Goal: Task Accomplishment & Management: Use online tool/utility

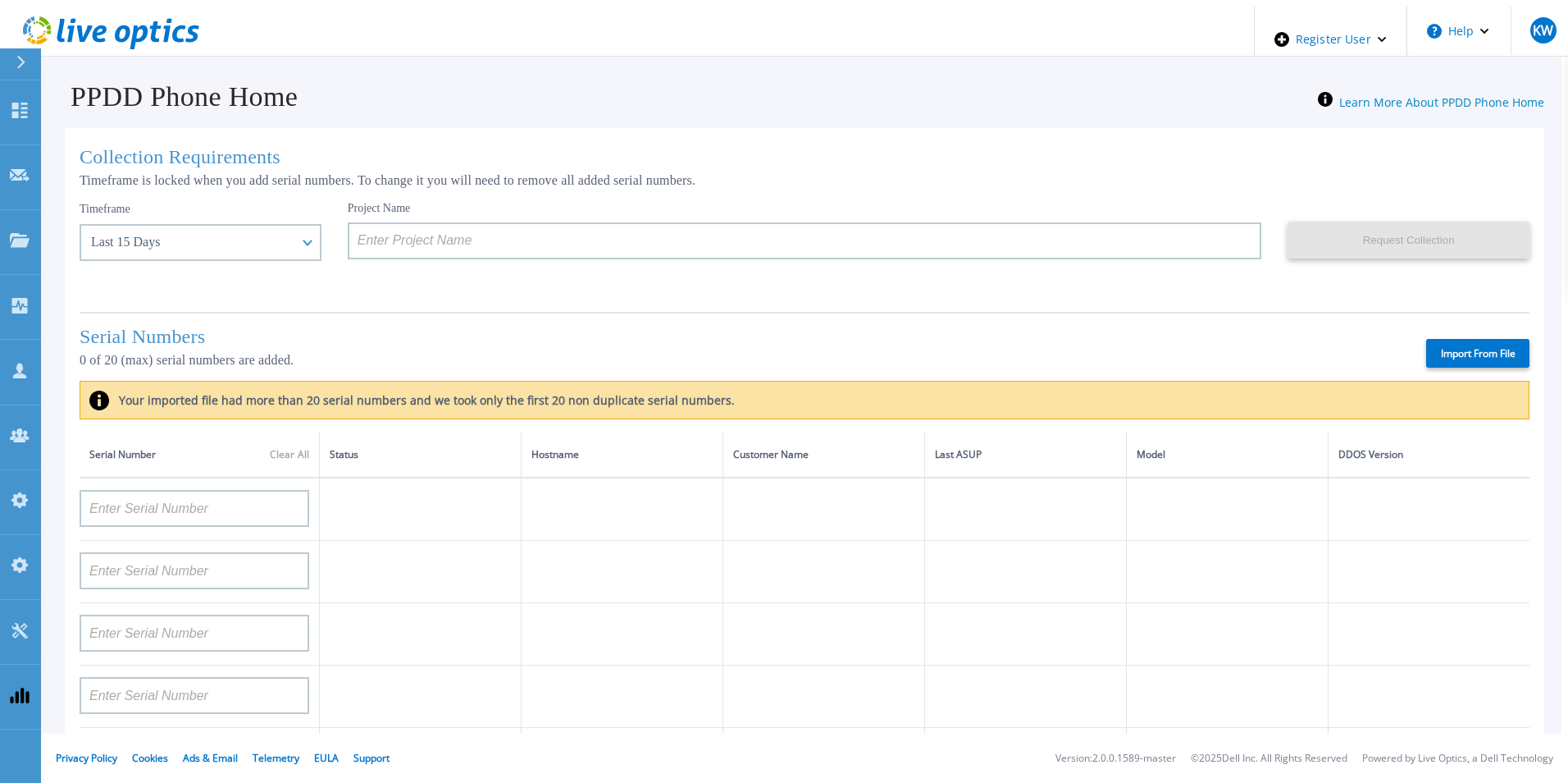
scroll to position [657, 0]
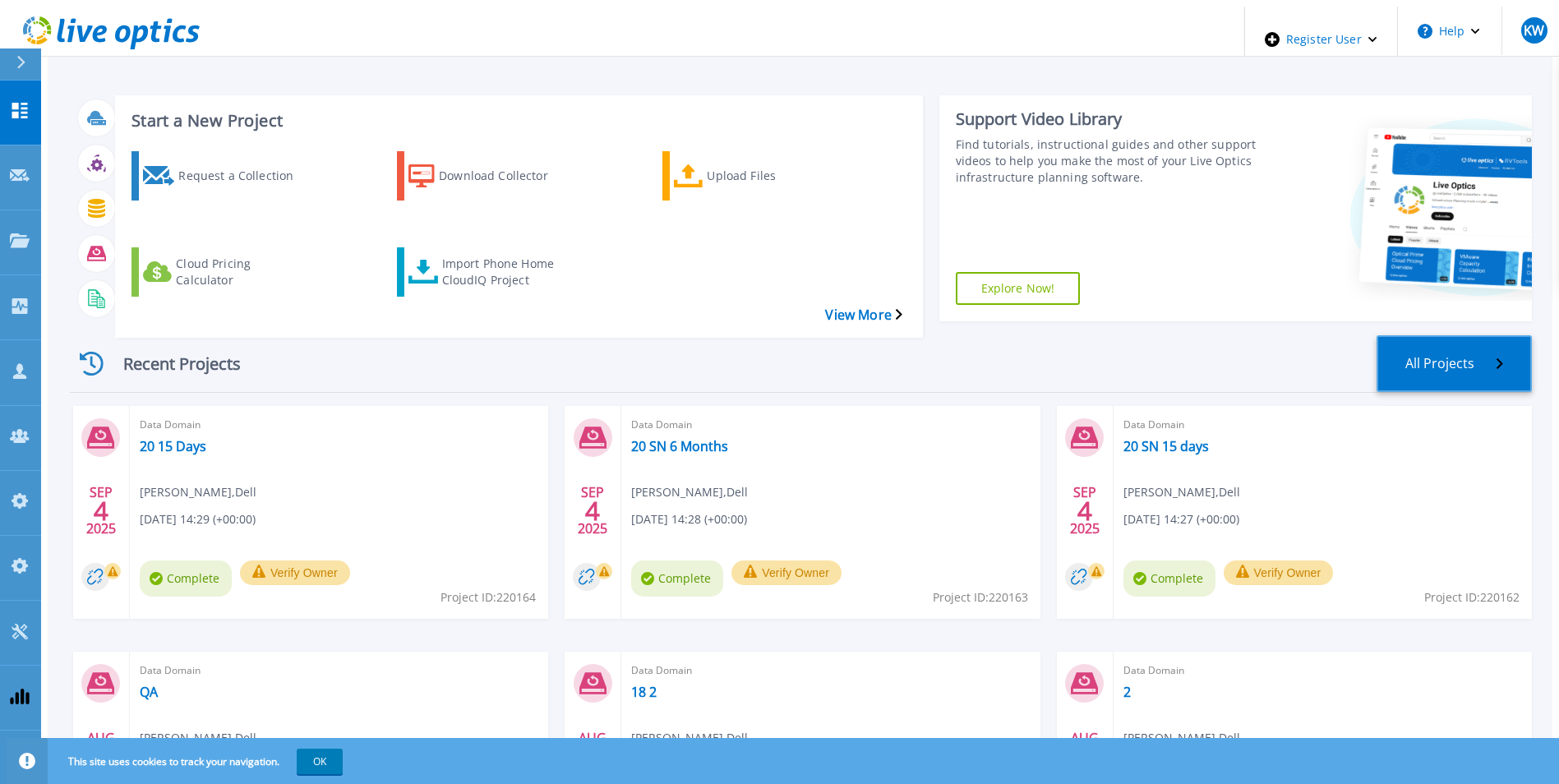
click at [1472, 335] on link "All Projects" at bounding box center [1453, 362] width 156 height 56
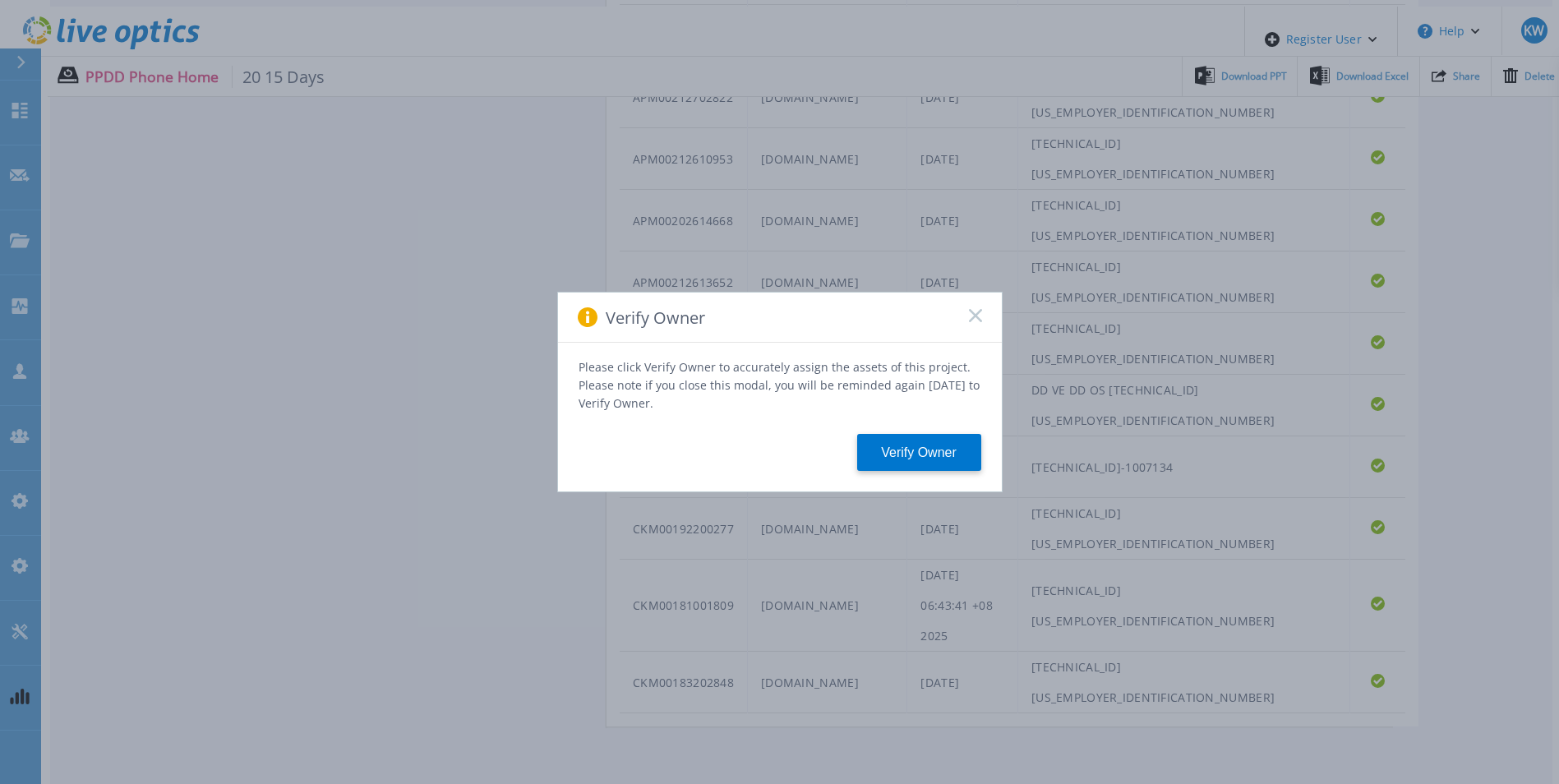
scroll to position [885, 0]
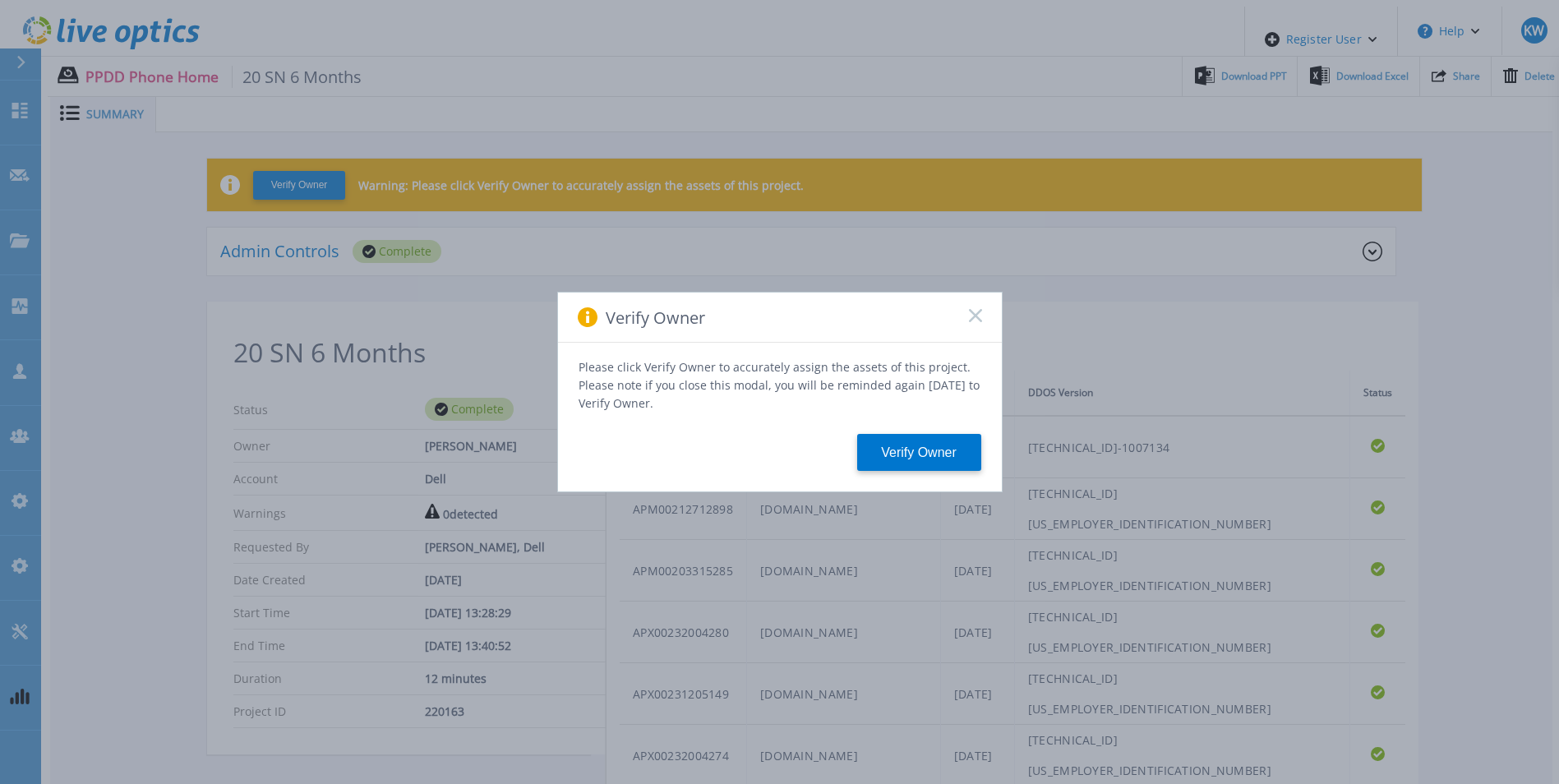
scroll to position [307, 0]
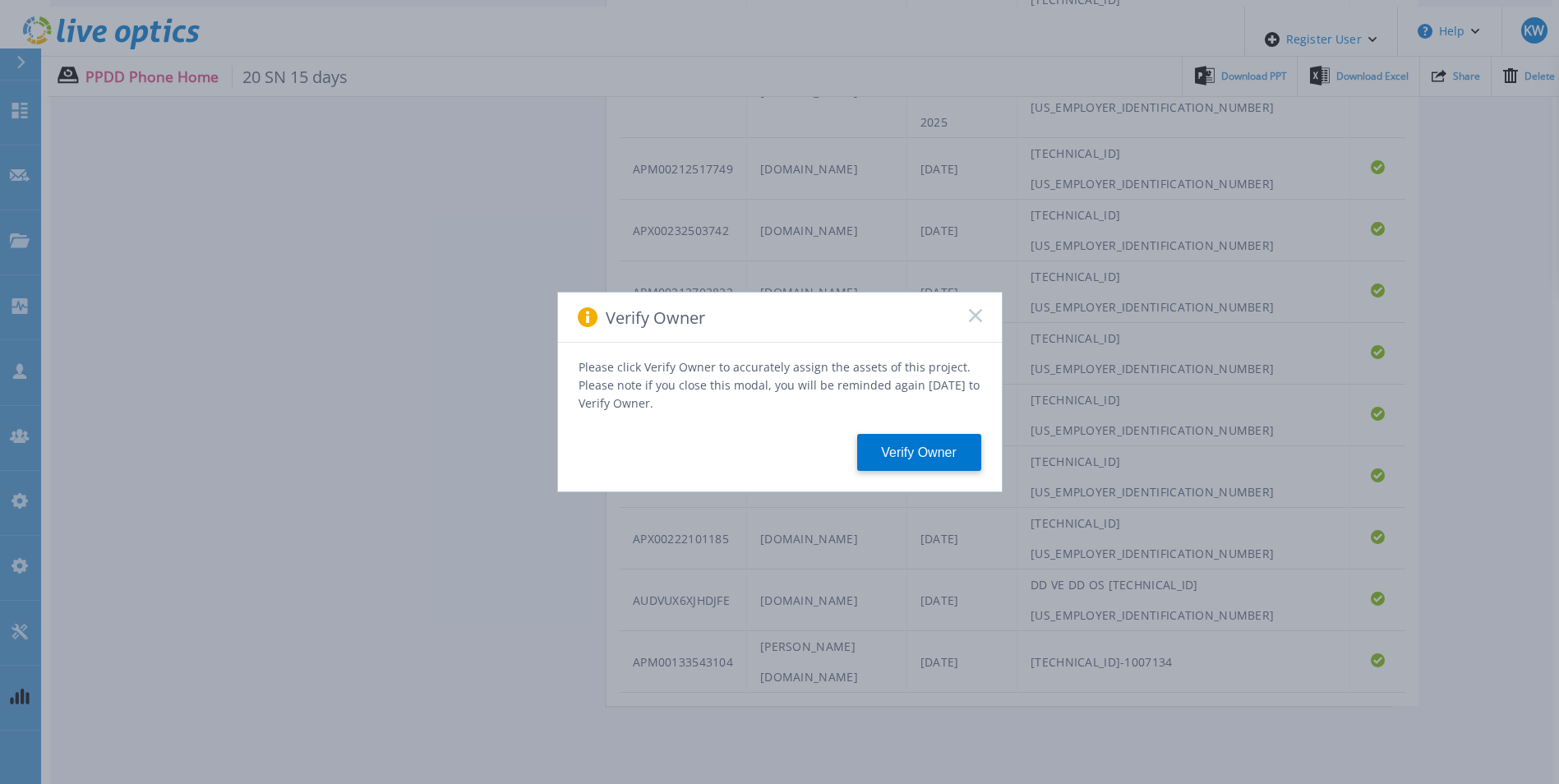
scroll to position [1008, 0]
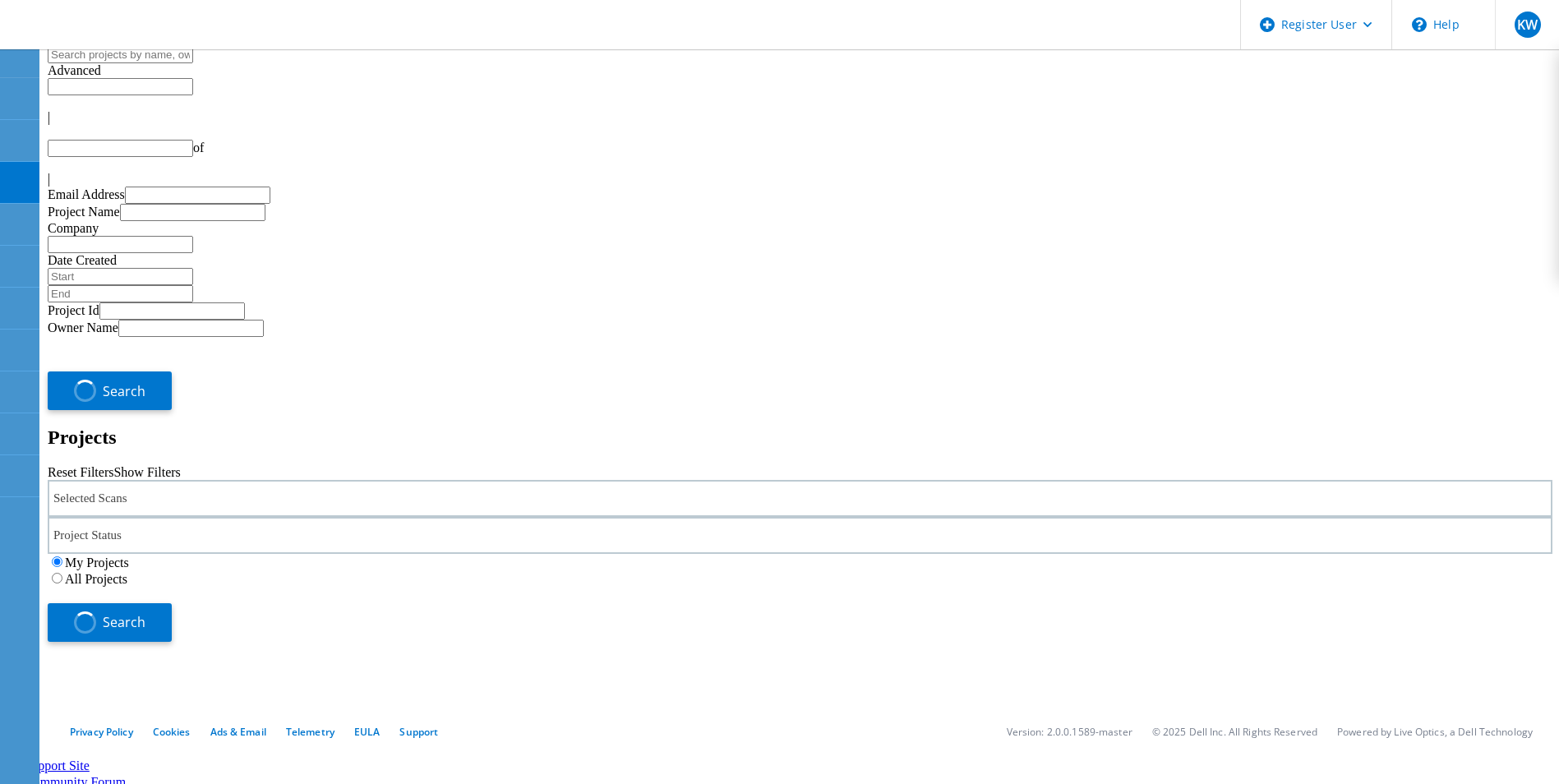
type input "1"
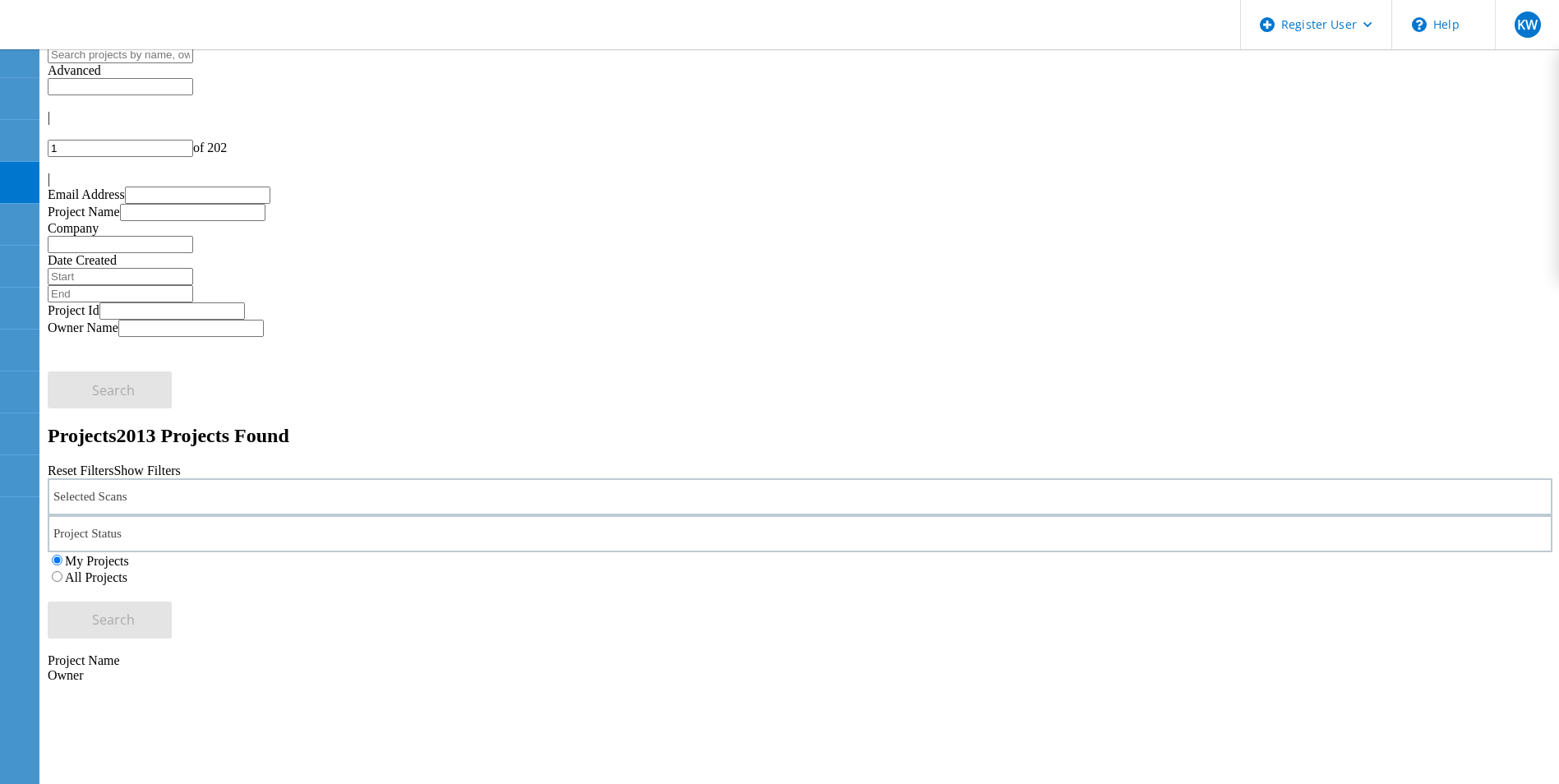
click at [16, 10] on use at bounding box center [16, 10] width 0 height 0
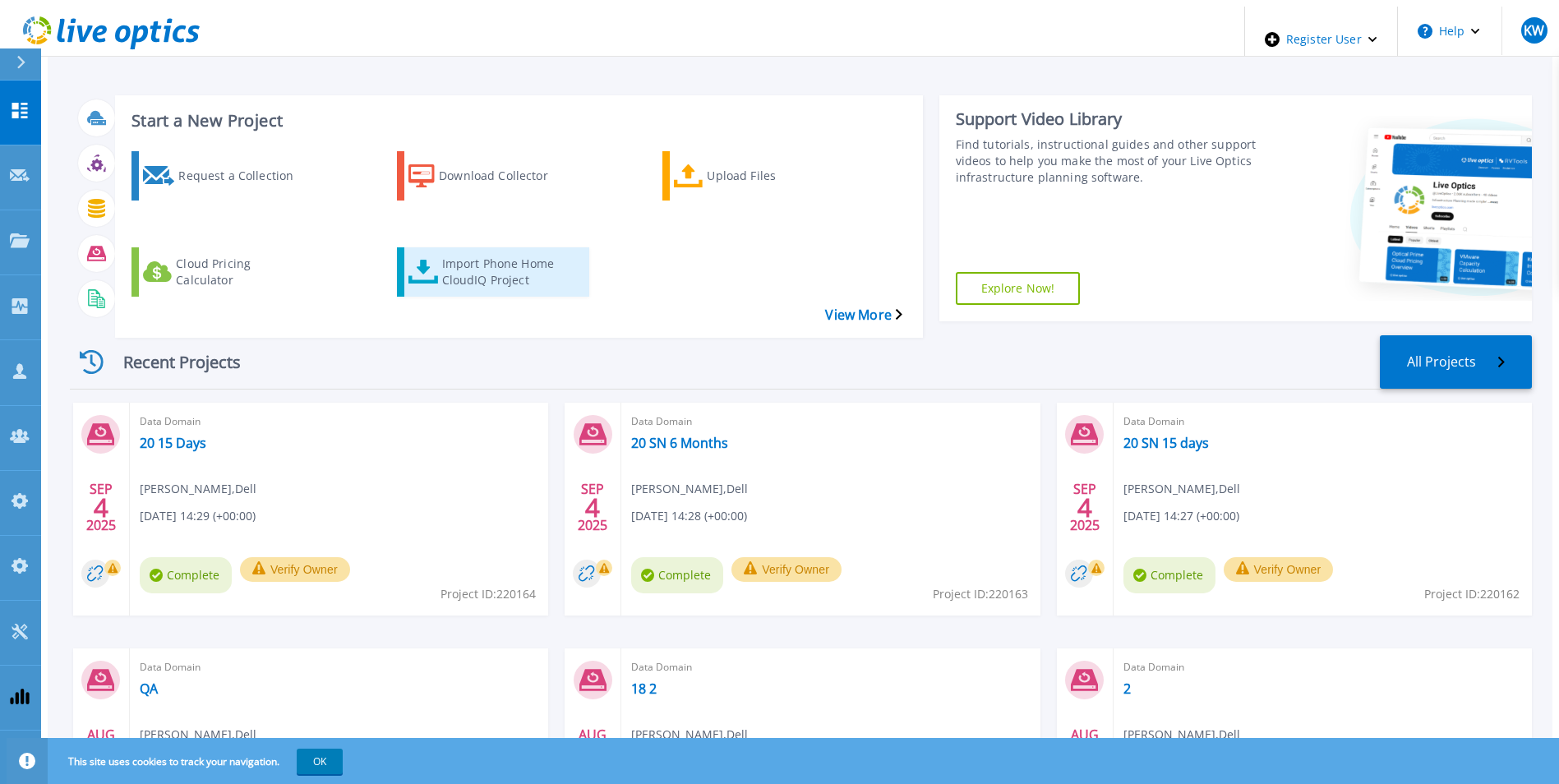
click at [470, 252] on div "Import Phone Home CloudIQ Project" at bounding box center [508, 272] width 132 height 41
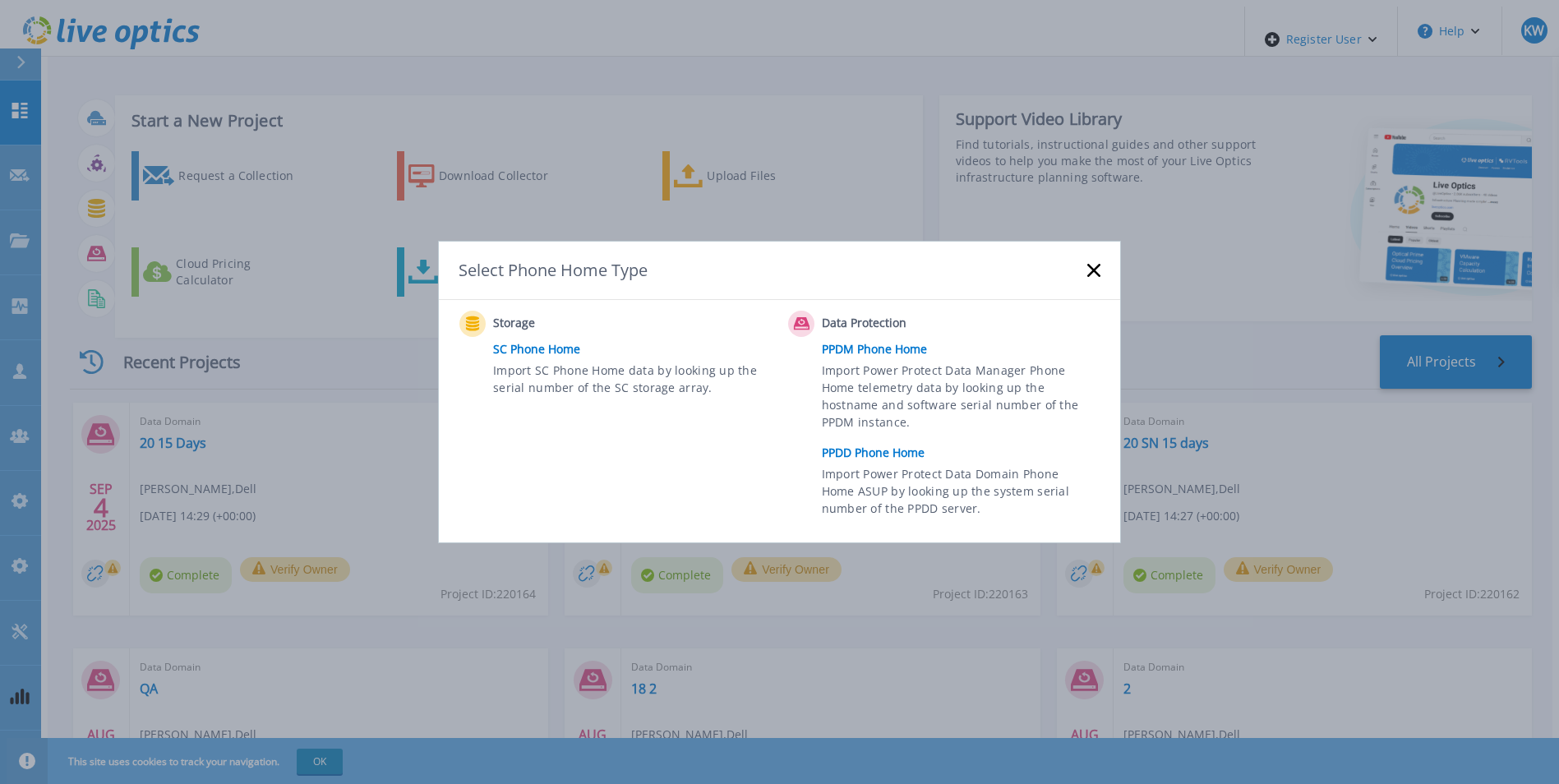
click at [866, 452] on link "PPDD Phone Home" at bounding box center [965, 453] width 287 height 25
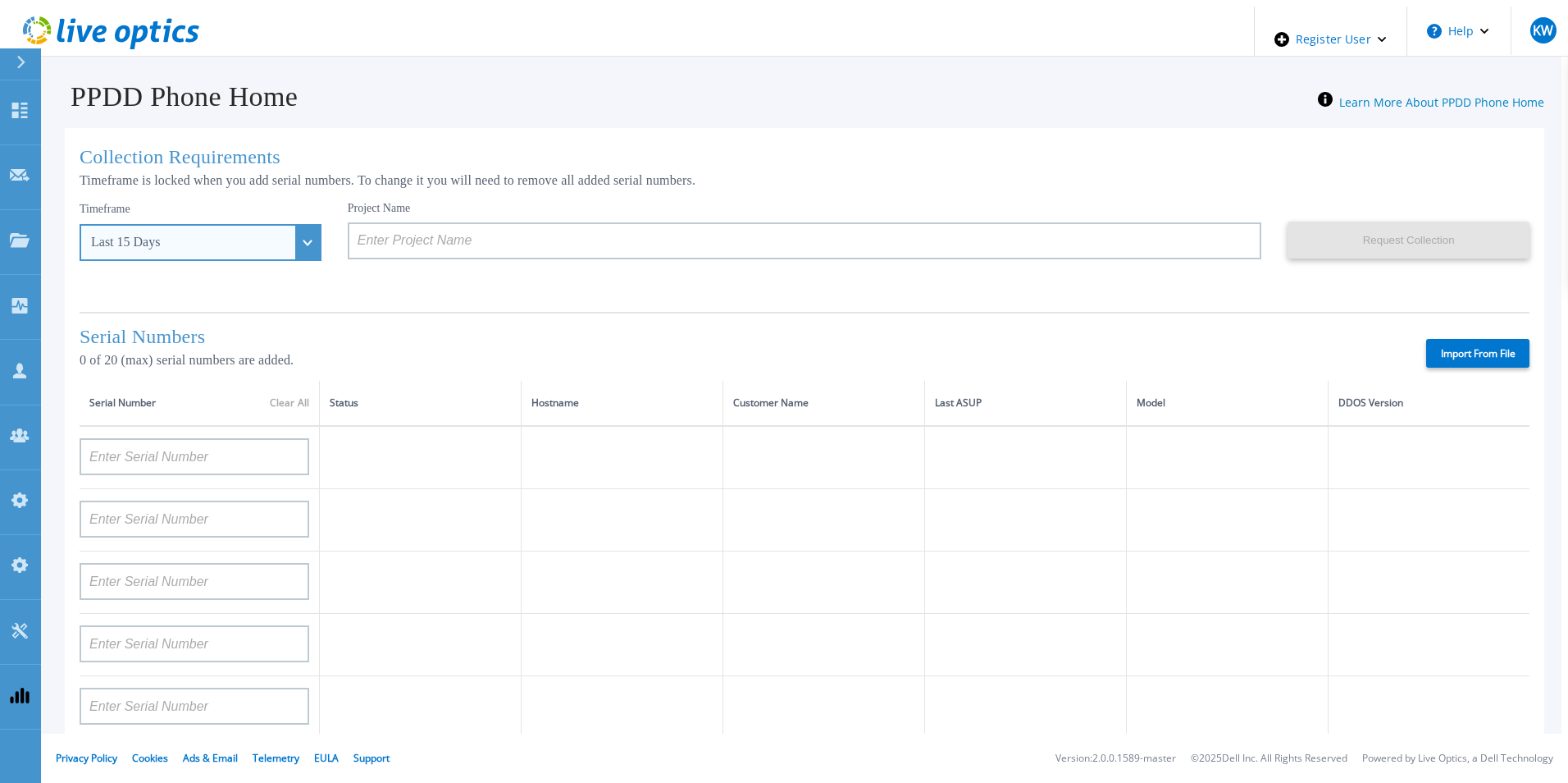
click at [280, 228] on div "Last 15 Days" at bounding box center [201, 242] width 242 height 37
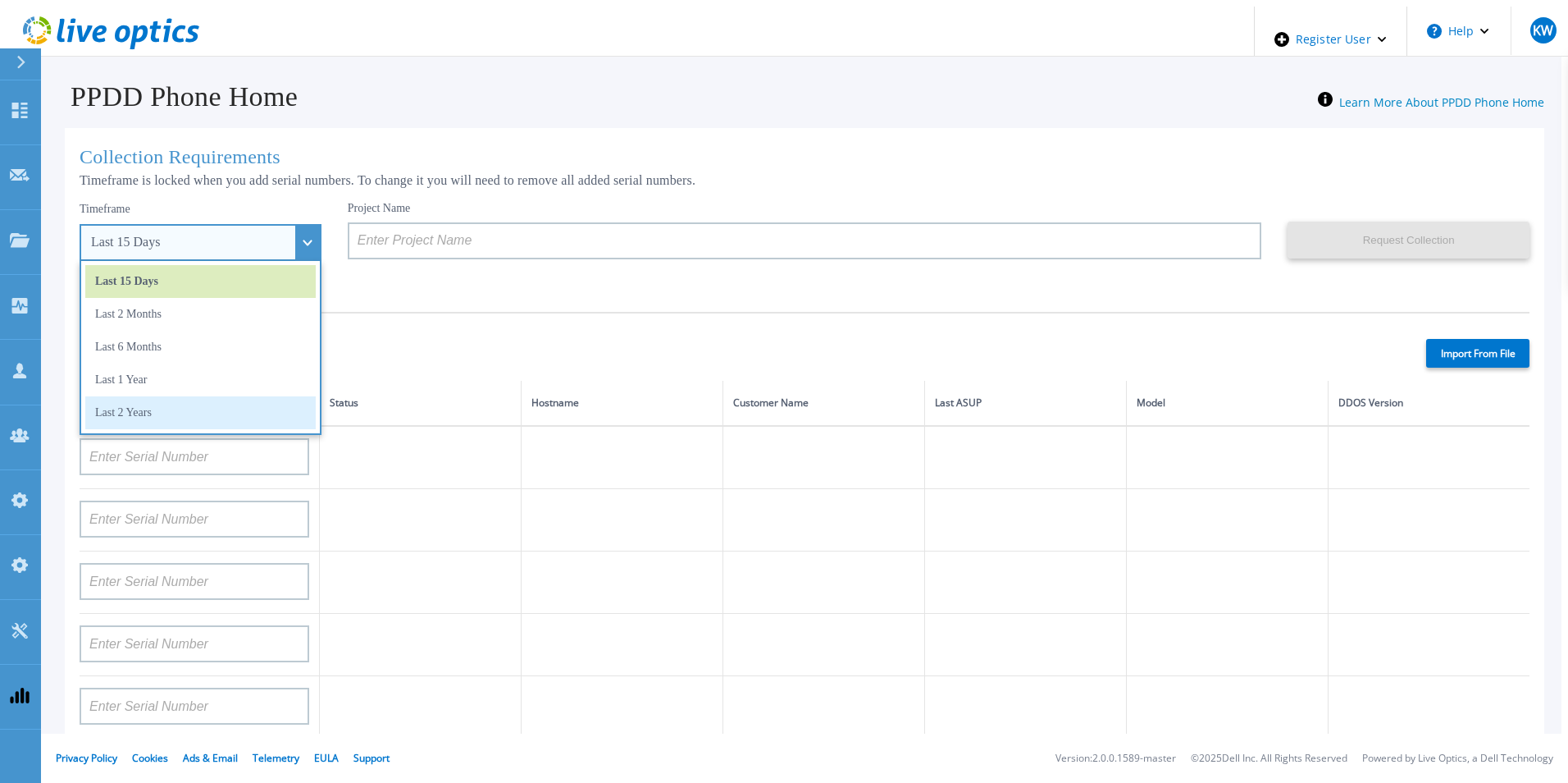
click at [165, 399] on li "Last 2 Years" at bounding box center [201, 412] width 231 height 32
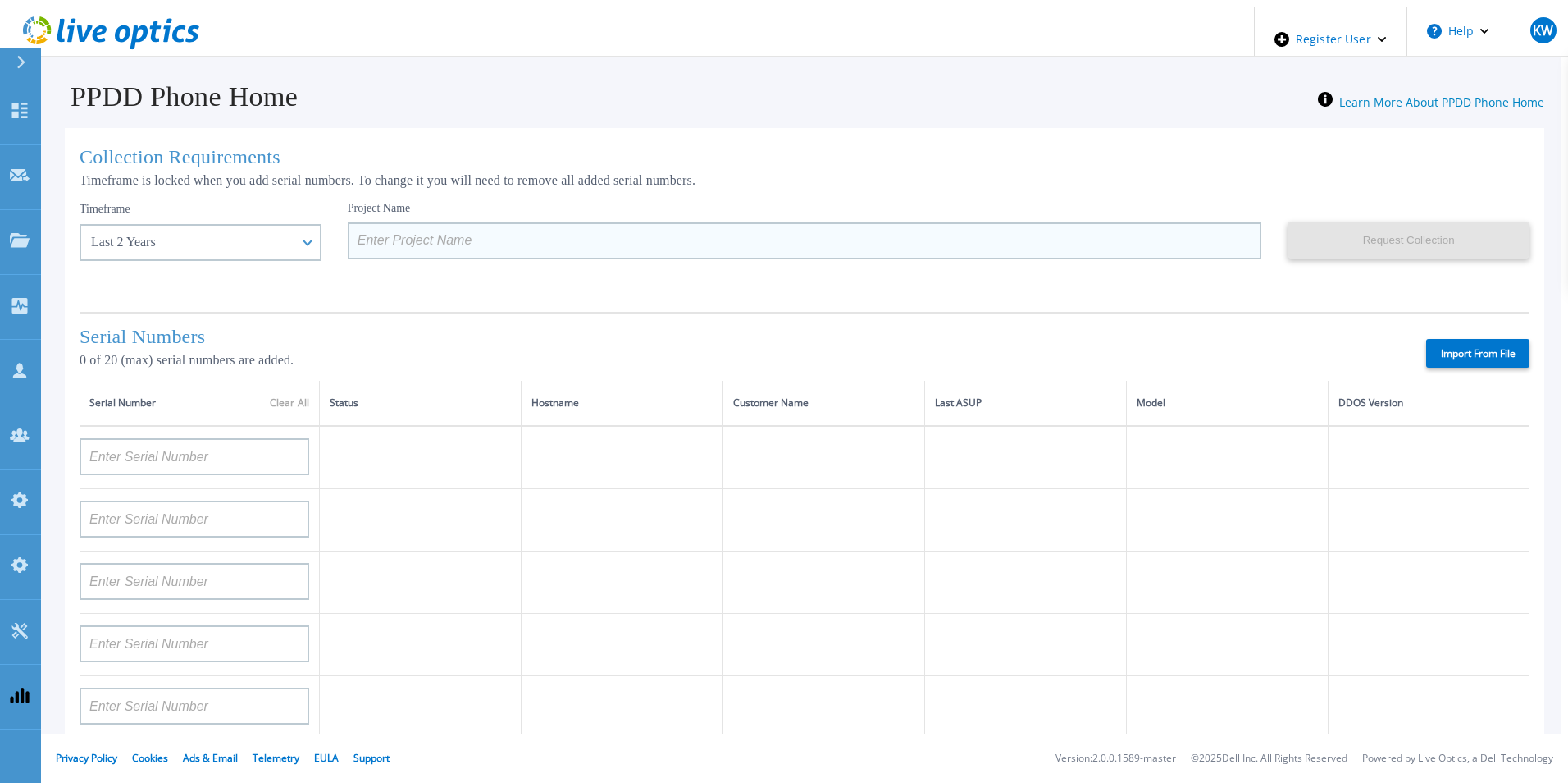
click at [354, 242] on input at bounding box center [805, 240] width 915 height 37
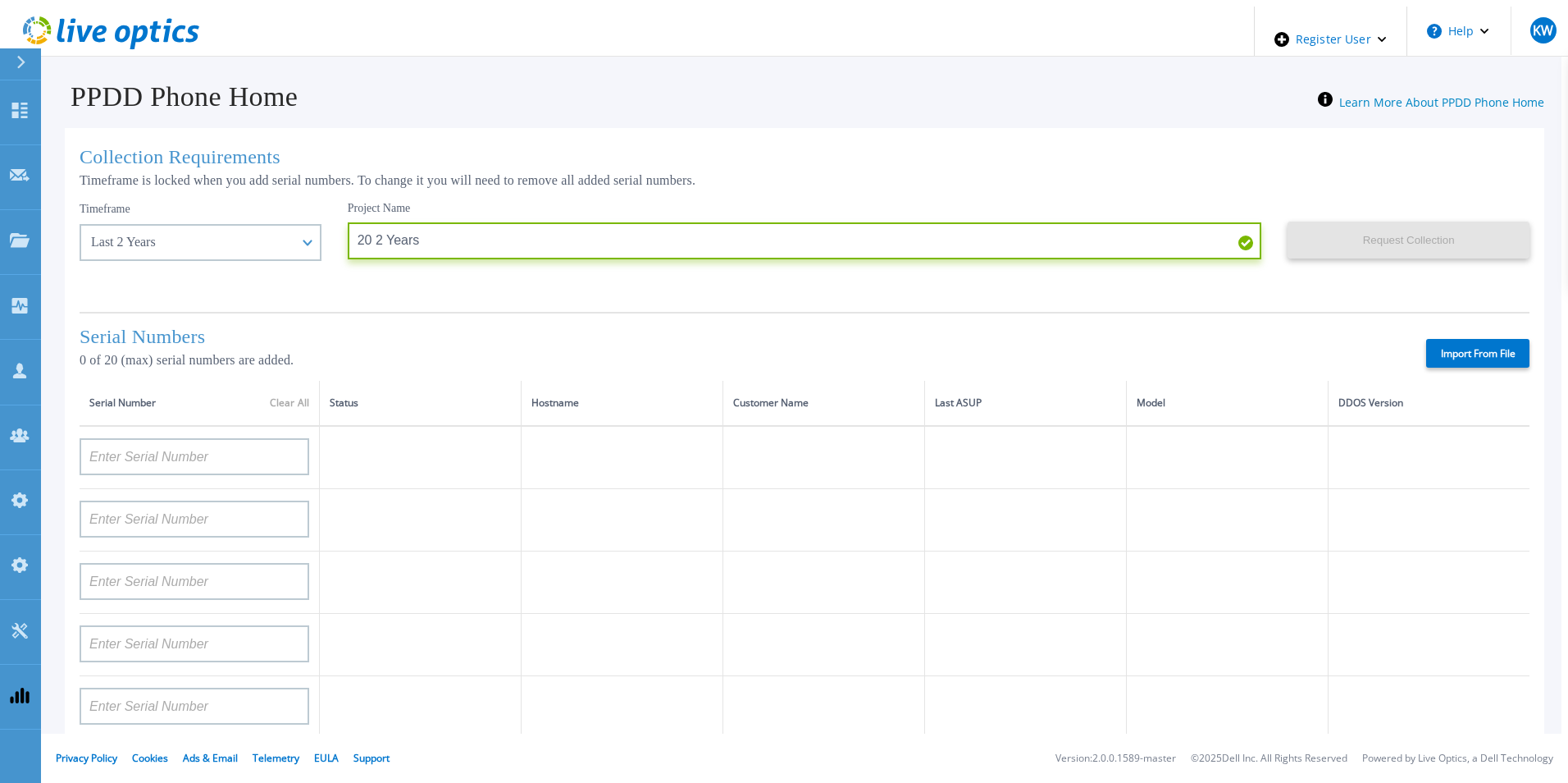
type input "20 2 Years"
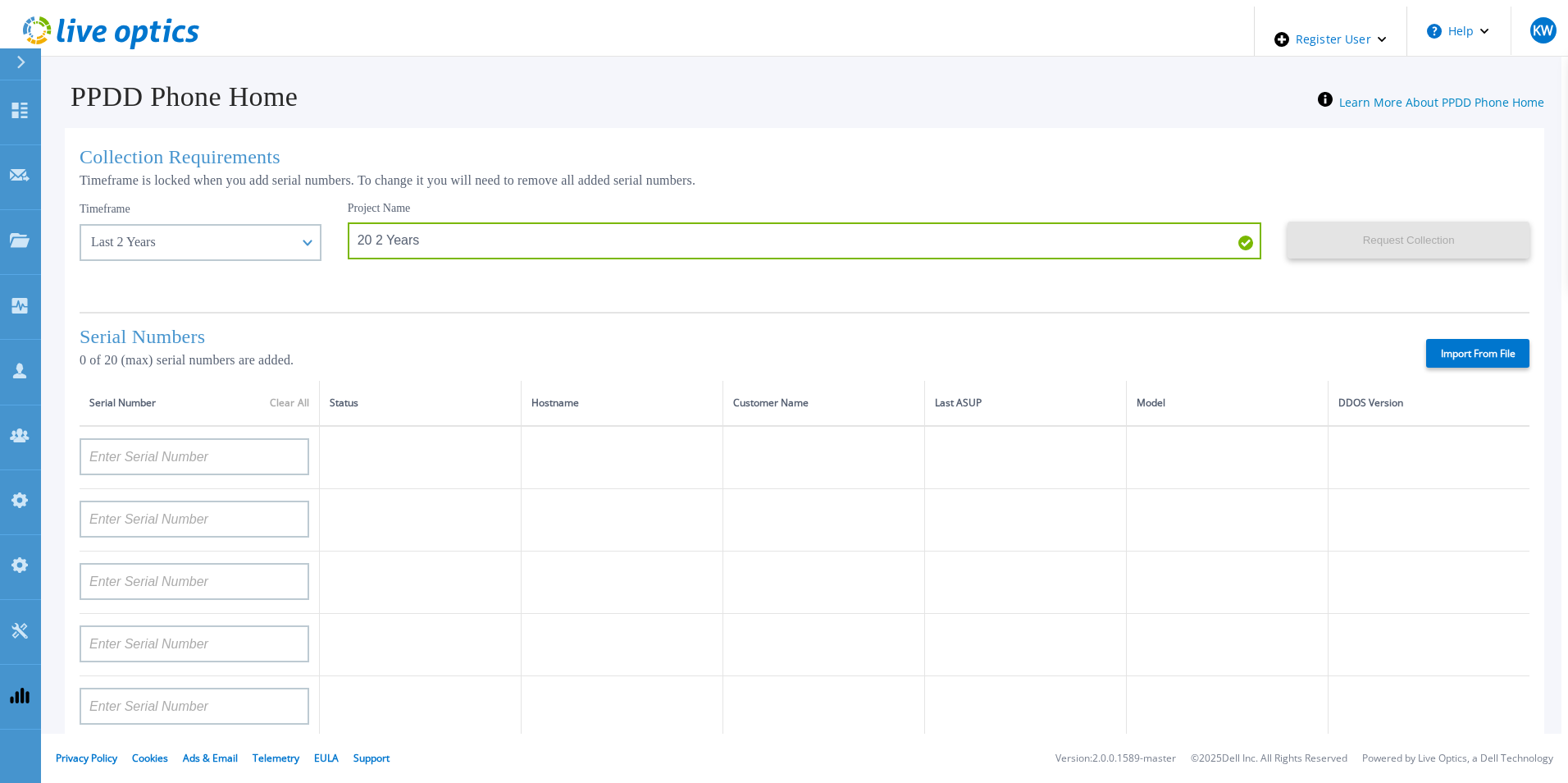
click at [1459, 351] on label "Import From File" at bounding box center [1478, 353] width 104 height 29
click at [0, 0] on input "Import From File" at bounding box center [0, 0] width 0 height 0
type input "APM00211700095"
type input "APX00232503747"
type input "APM00214914093"
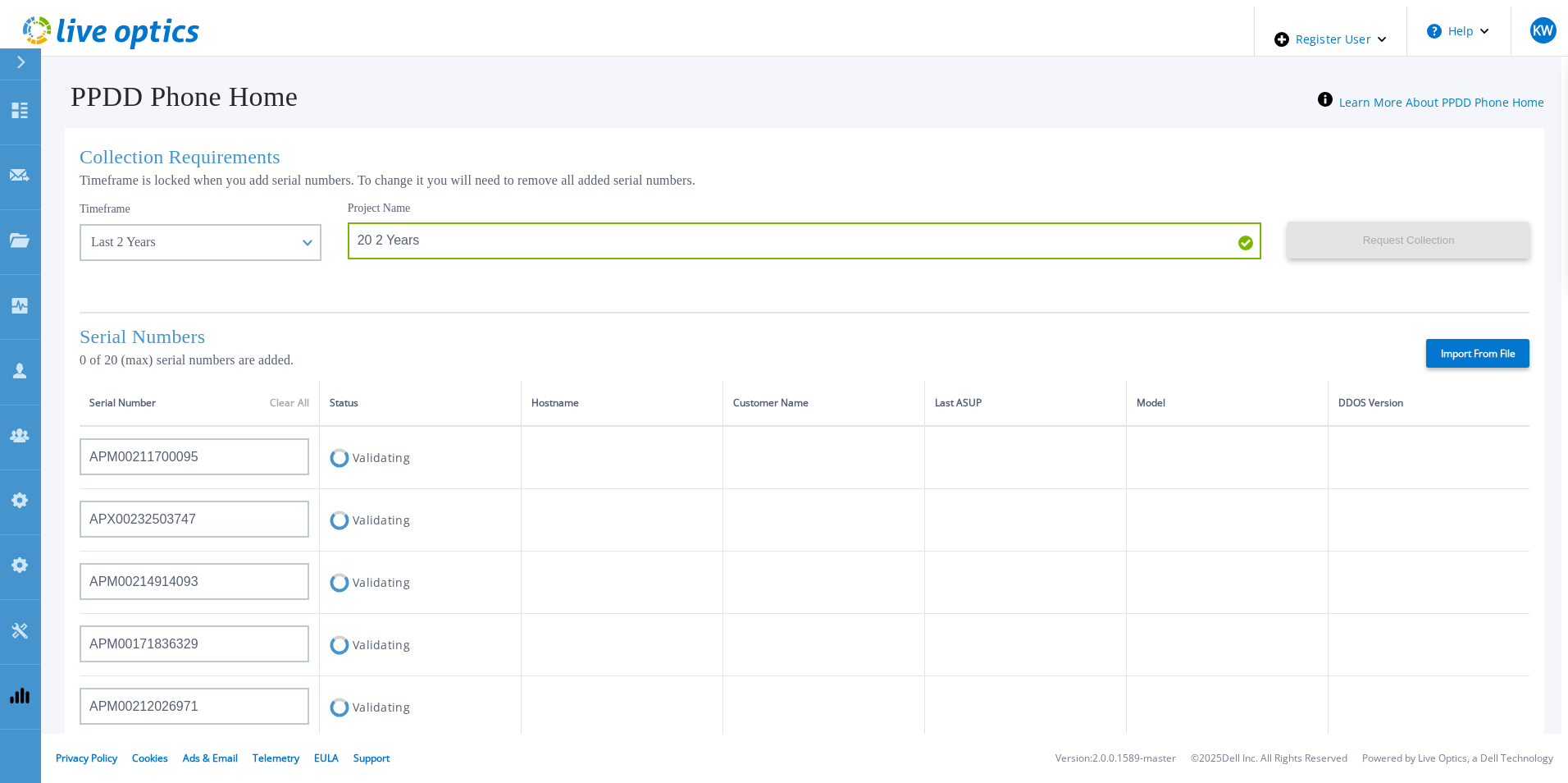
type input "APM00171836329"
type input "APM00212026971"
type input "APM00214914094"
type input "APX00234502218"
type input "APM00212018359"
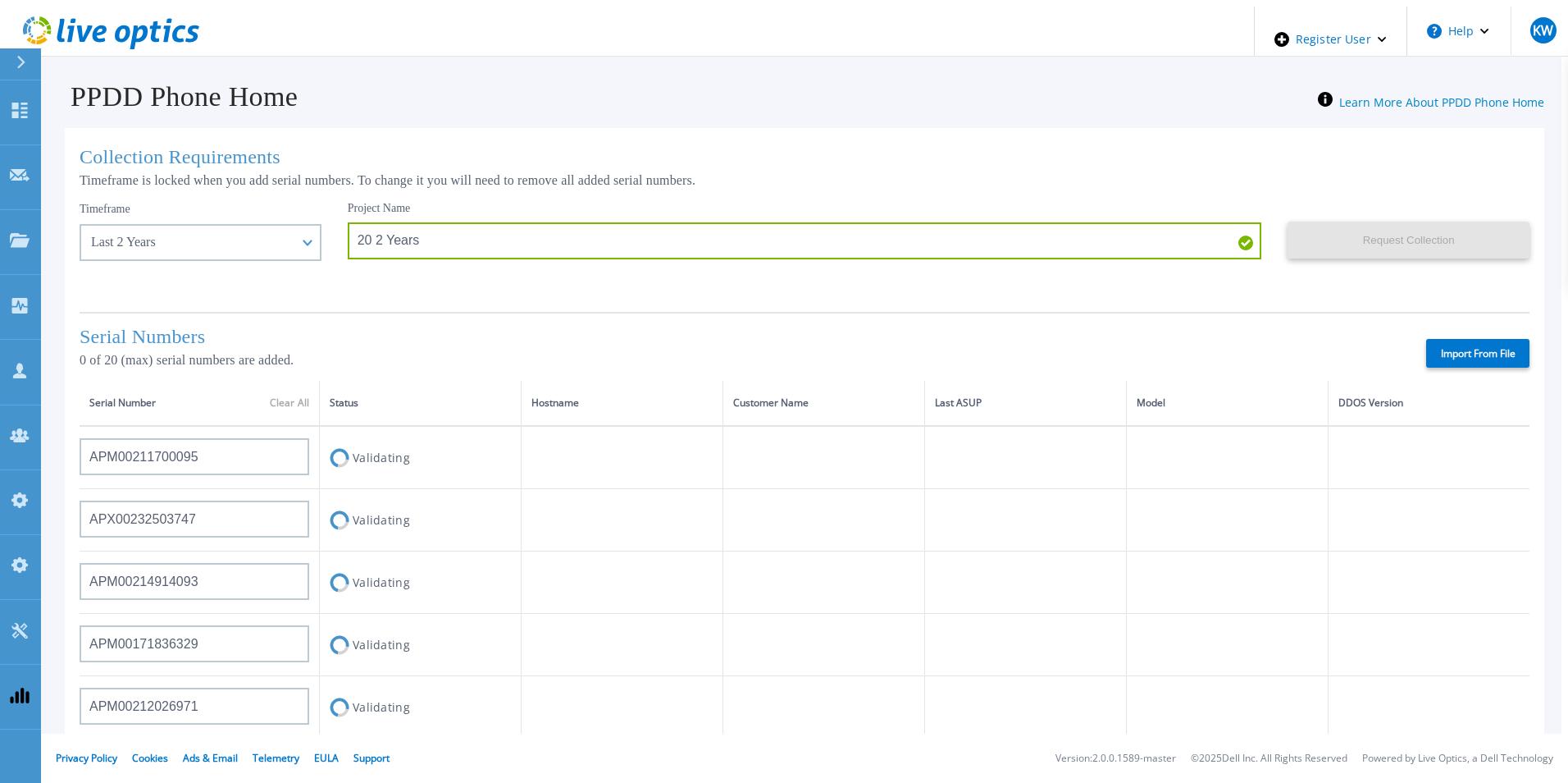
type input "APX00232503745"
type input "APX00232503743"
type input "APM00202011675"
type input "APM00212517749"
type input "APX00232503742"
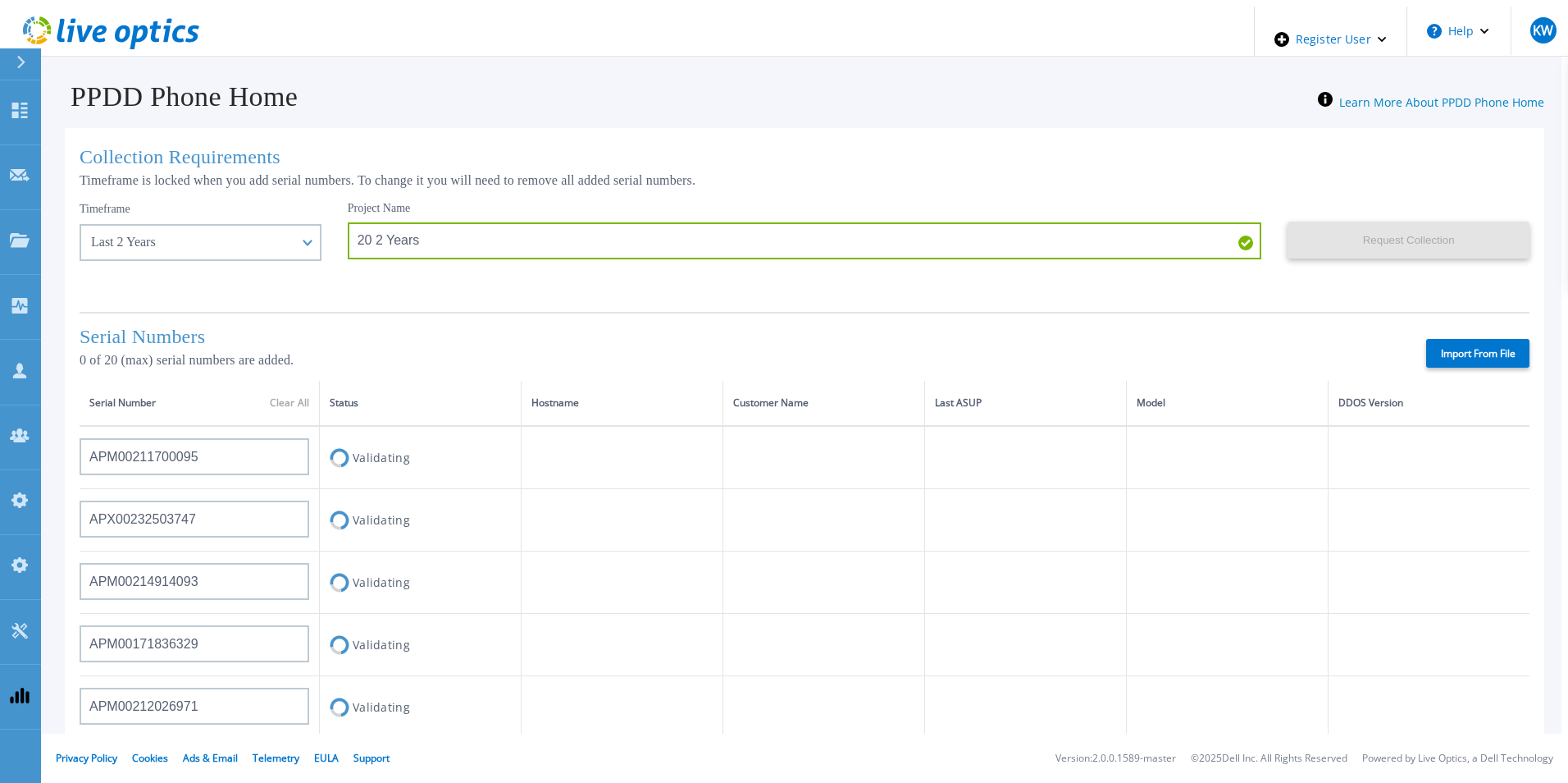
type input "APM00212702822"
type input "APM00212610953"
type input "APM00202614668"
type input "APM00212613652"
type input "APX00222101185"
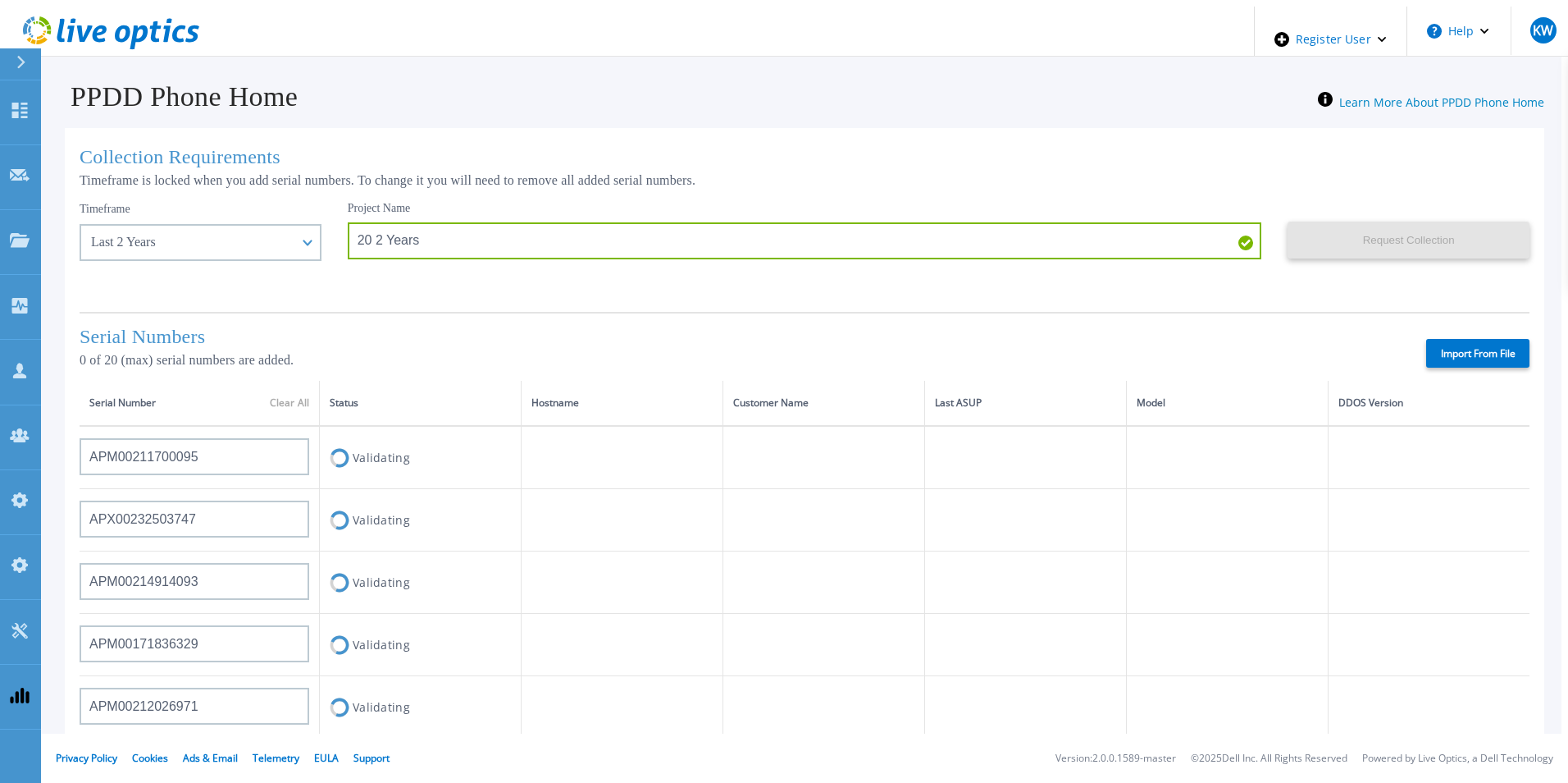
type input "AUDVUX6XJHDJFE"
type input "APM00133543104"
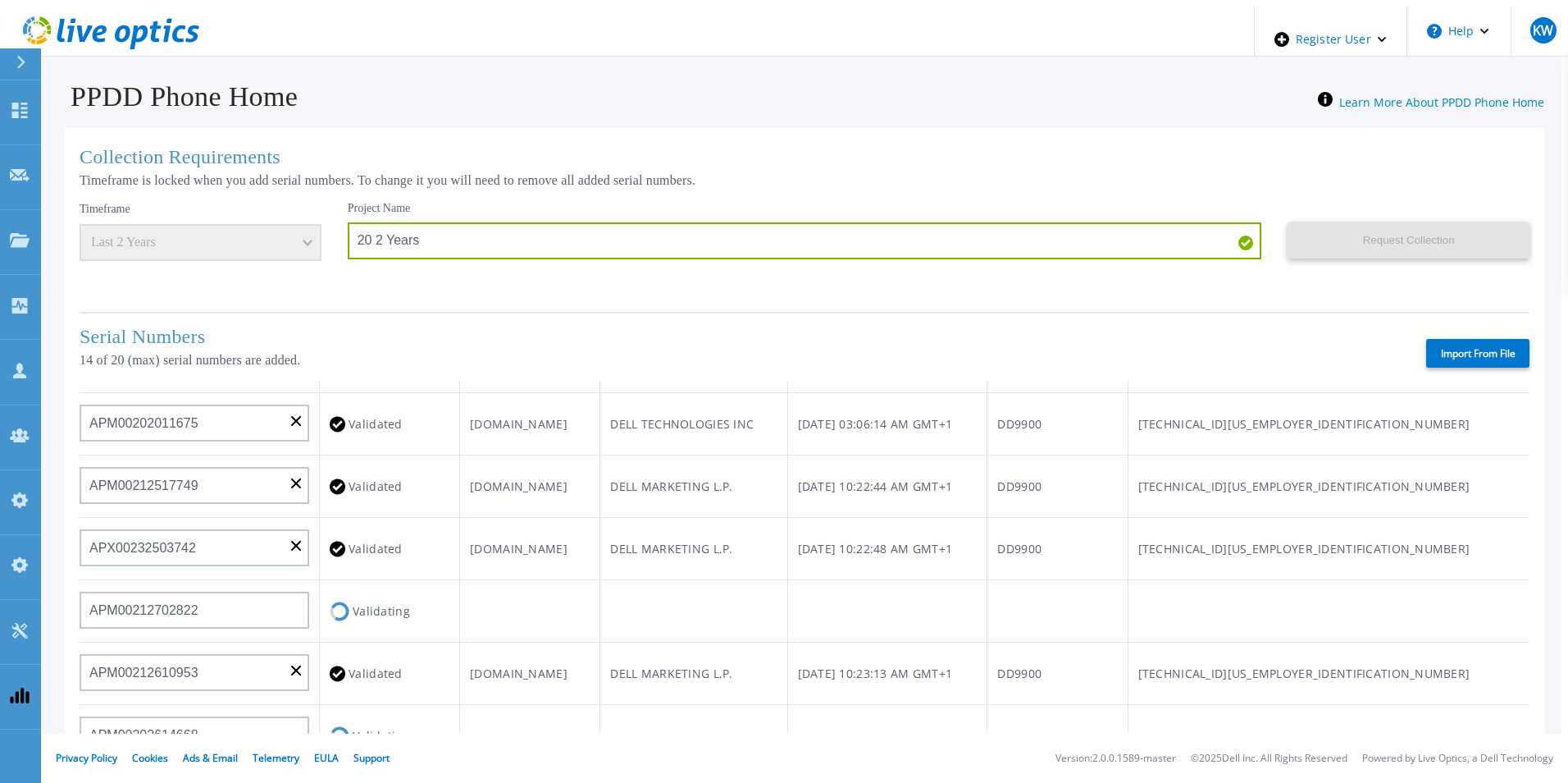
scroll to position [268, 0]
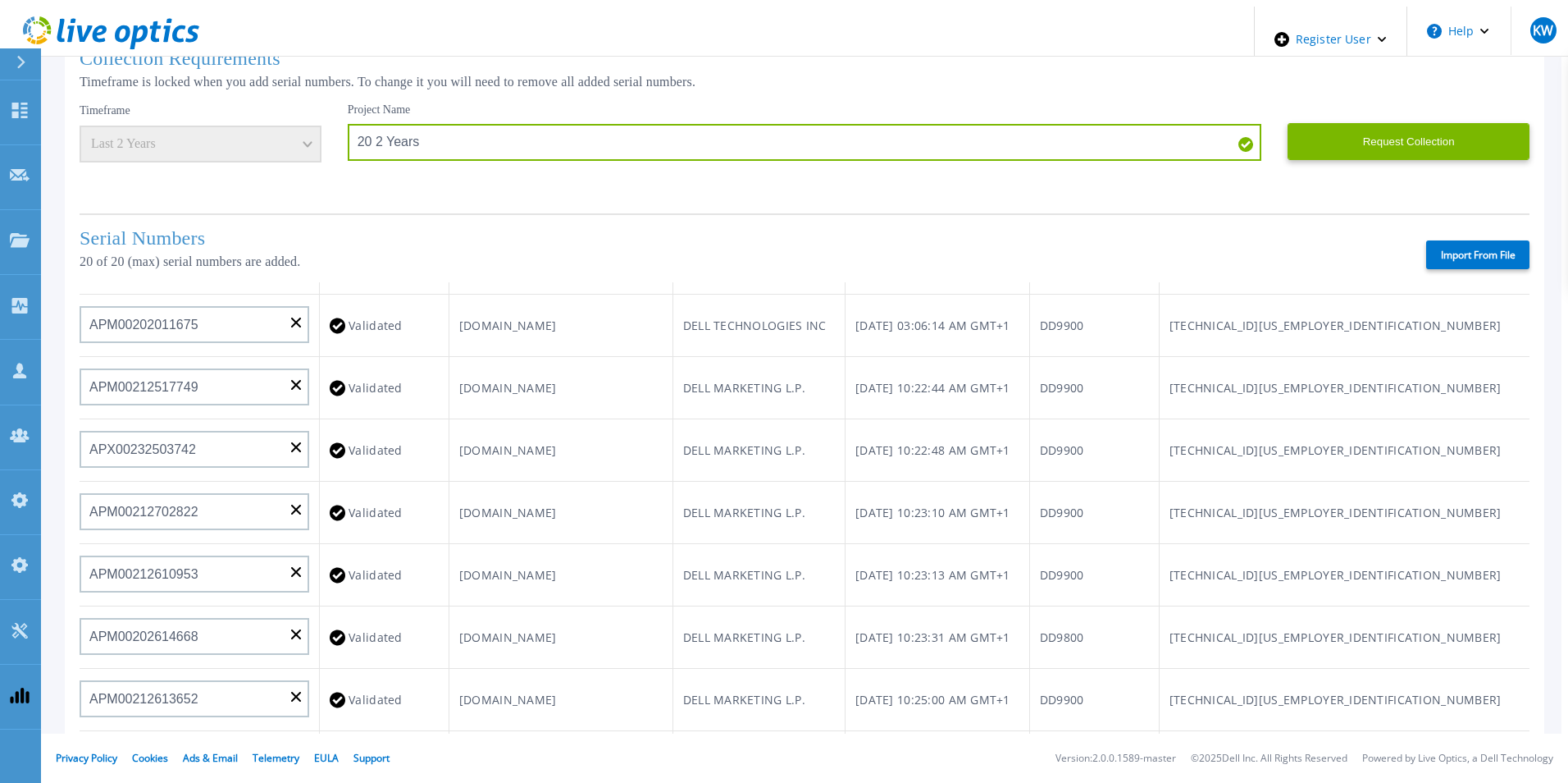
click at [1004, 419] on td "Thu, Sep 04, 2025, 10:22:48 AM GMT+1" at bounding box center [938, 450] width 185 height 62
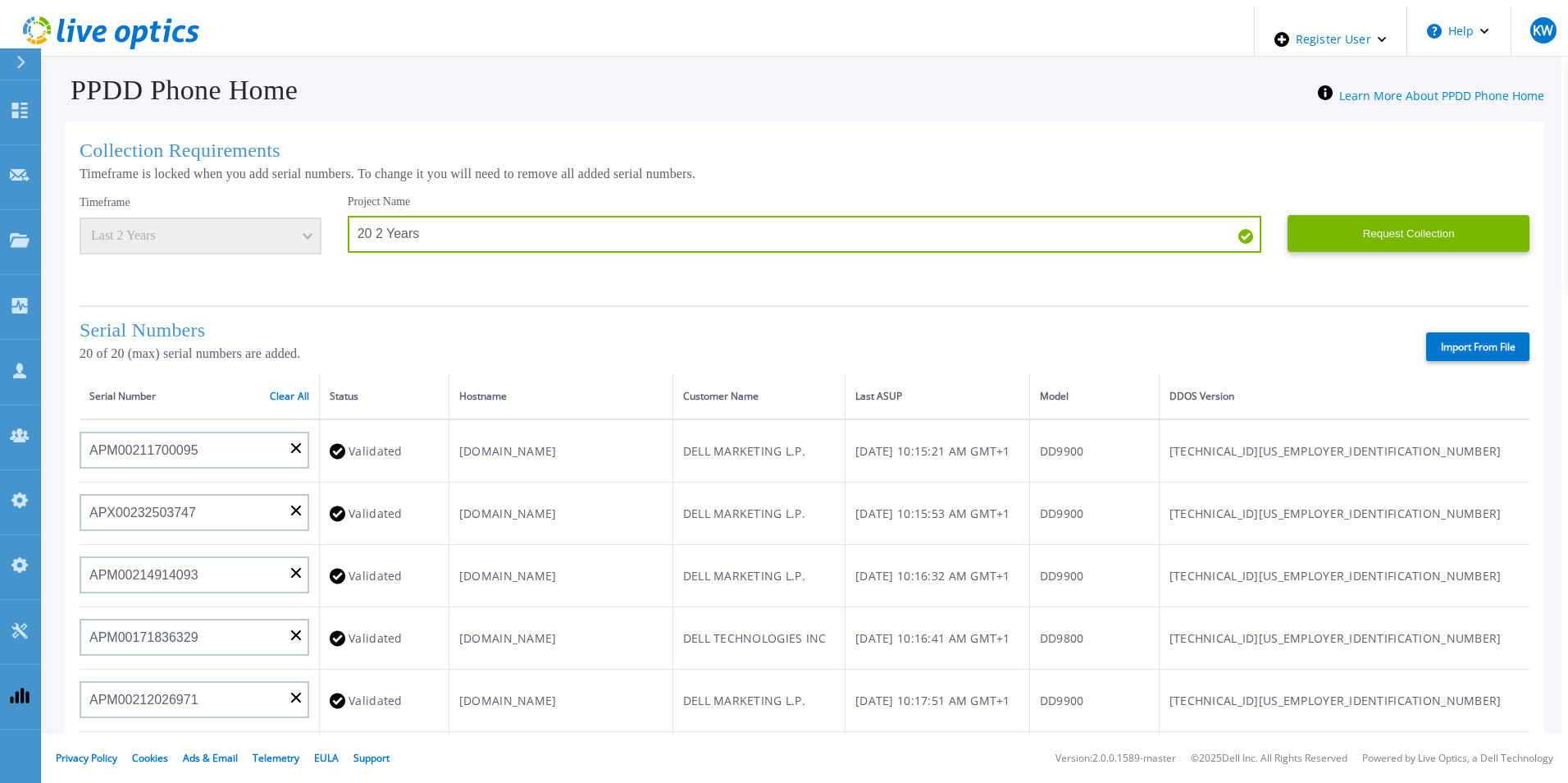
scroll to position [0, 0]
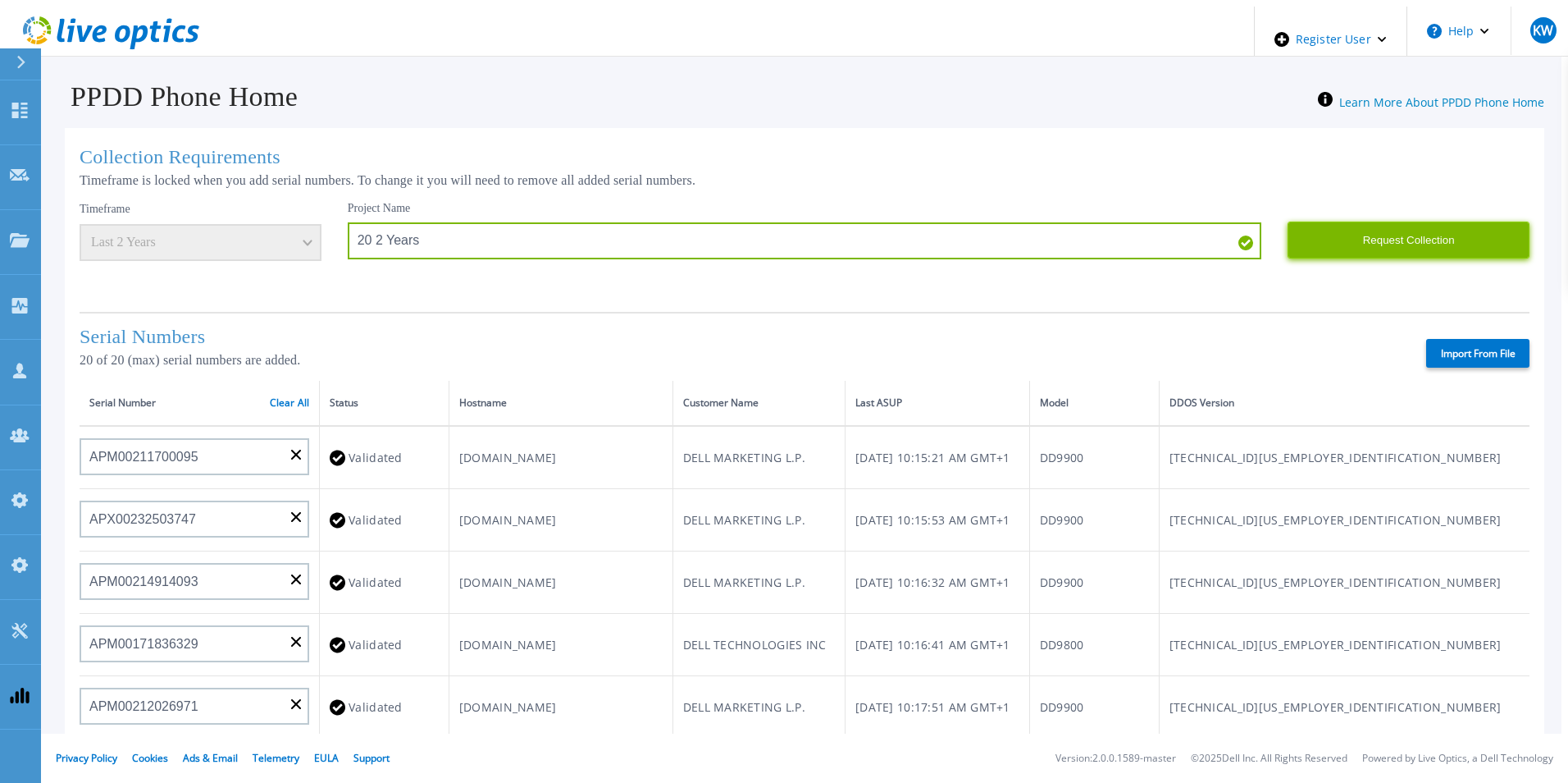
click at [1377, 239] on button "Request Collection" at bounding box center [1409, 240] width 242 height 37
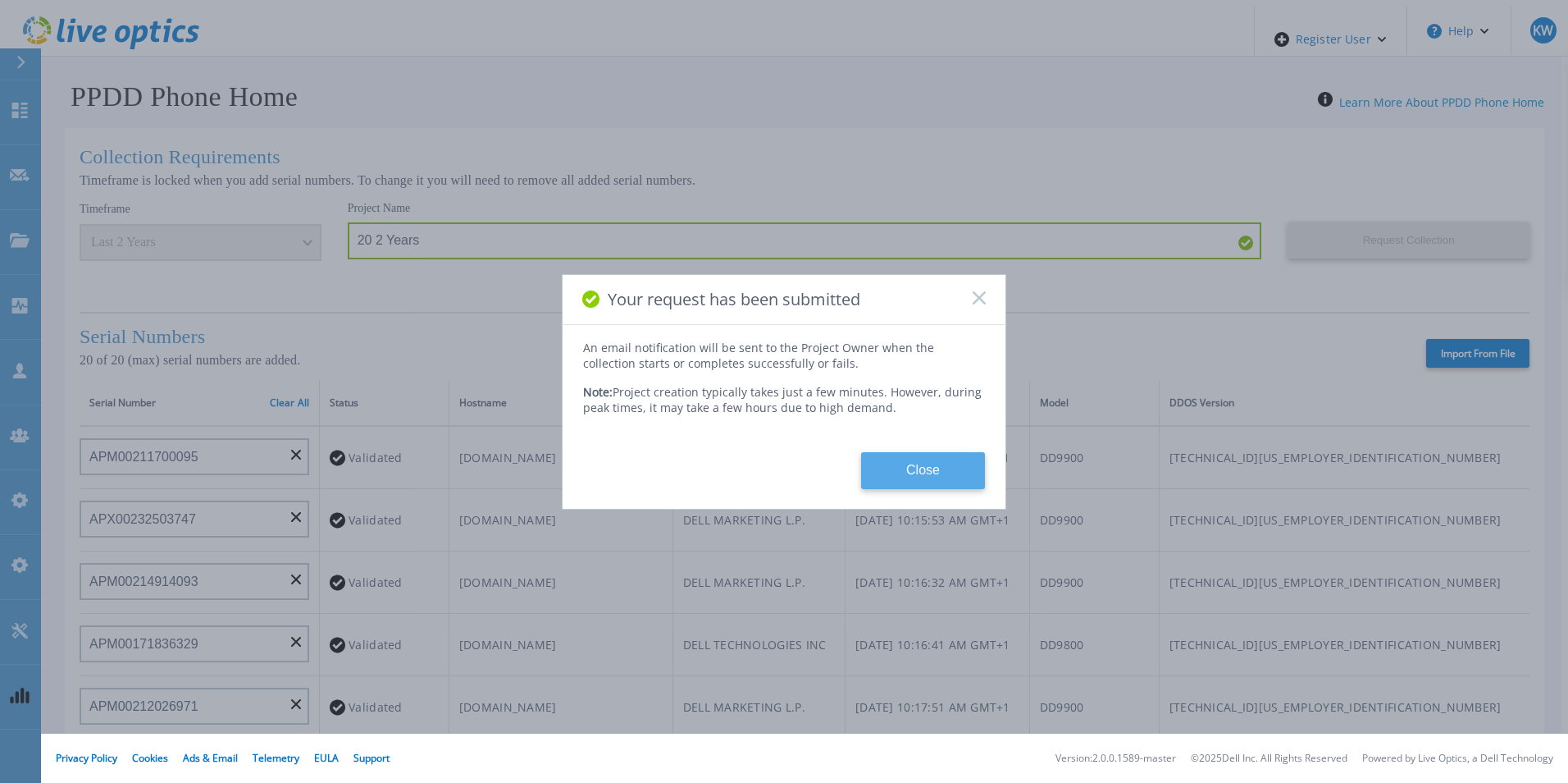
click at [896, 475] on button "Close" at bounding box center [923, 470] width 124 height 37
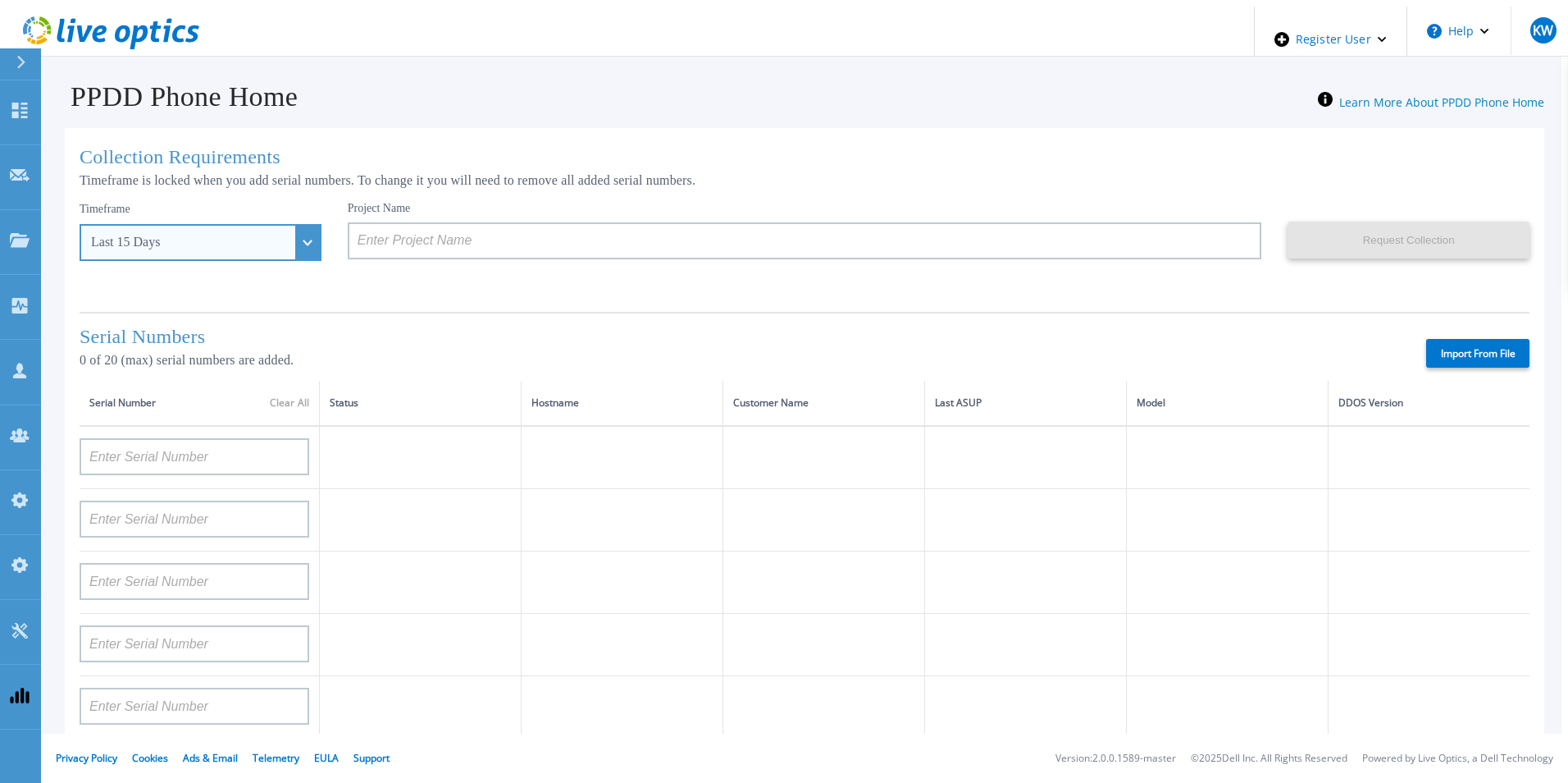
click at [277, 251] on div "Last 15 Days" at bounding box center [201, 242] width 242 height 37
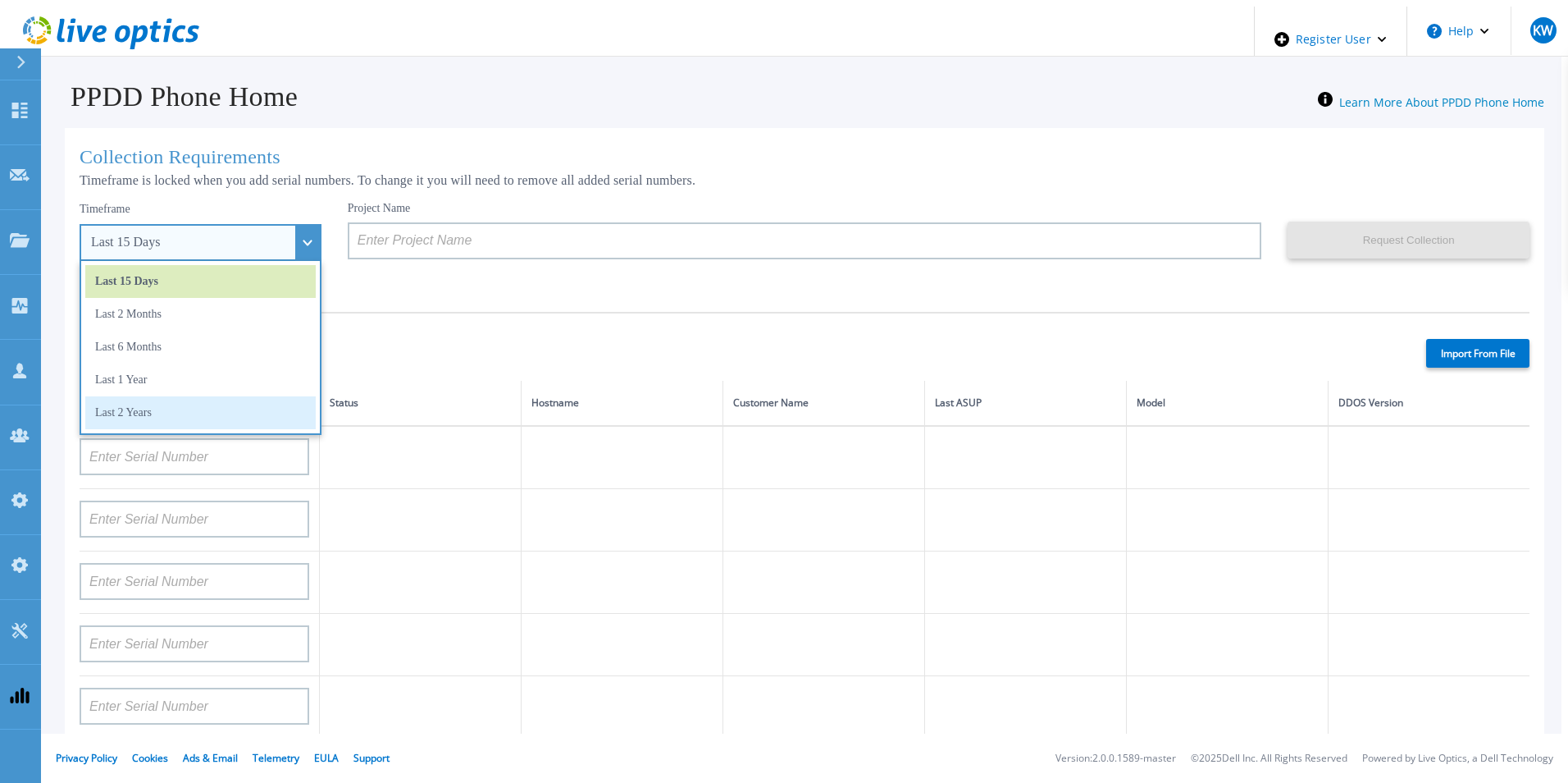
click at [192, 407] on li "Last 2 Years" at bounding box center [201, 412] width 231 height 32
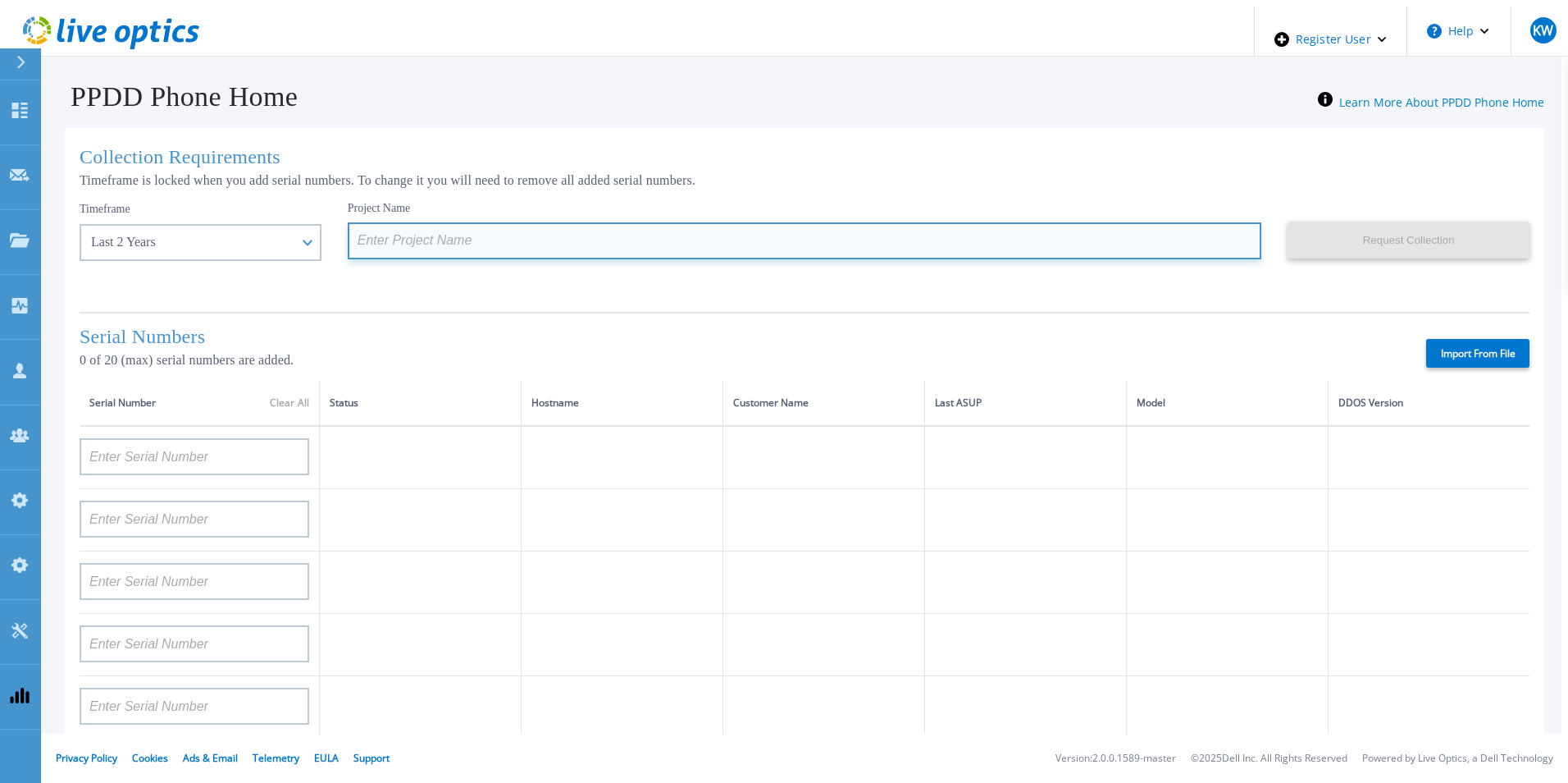
click at [476, 228] on input at bounding box center [805, 240] width 915 height 37
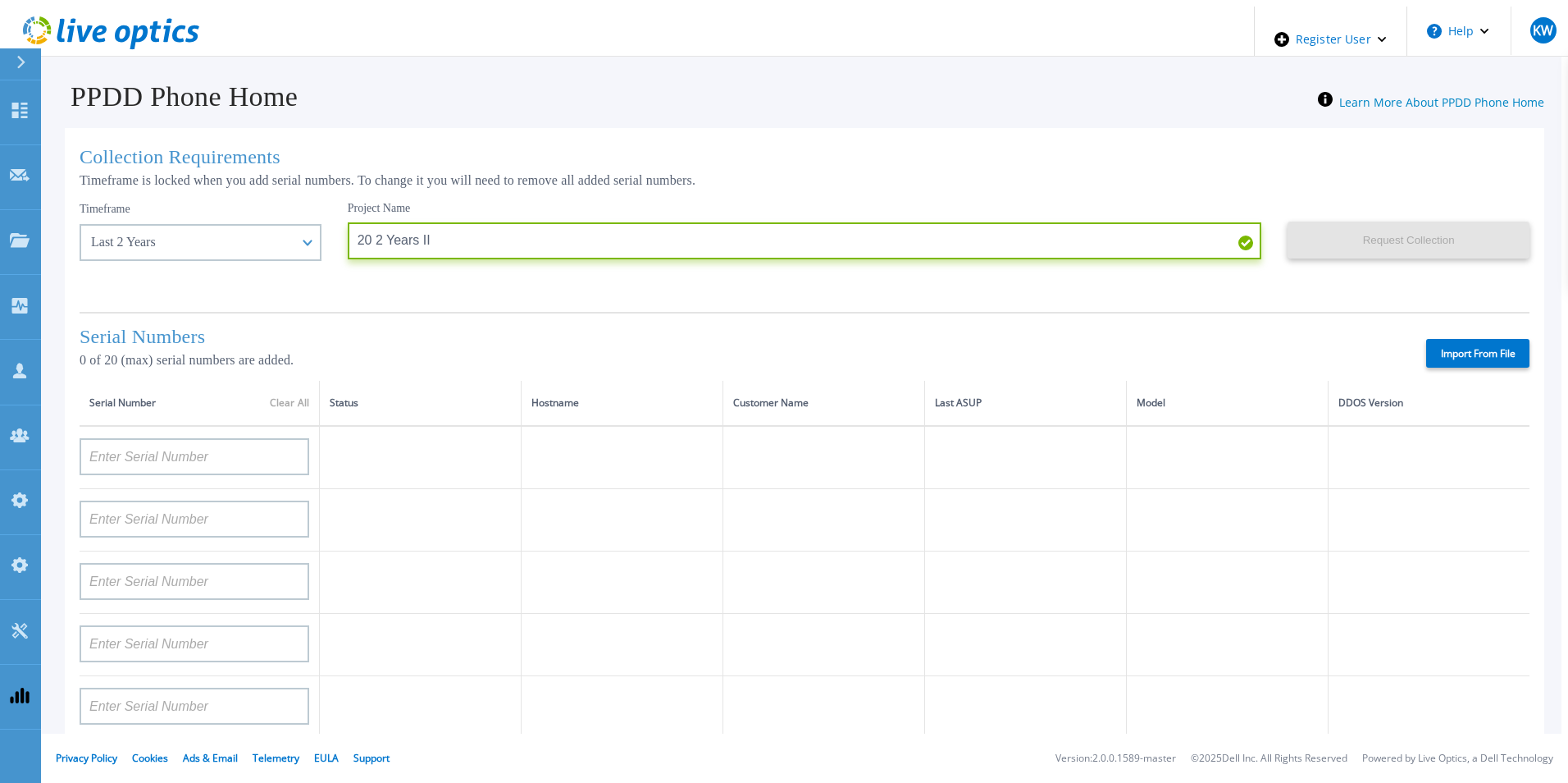
type input "20 2 Years II"
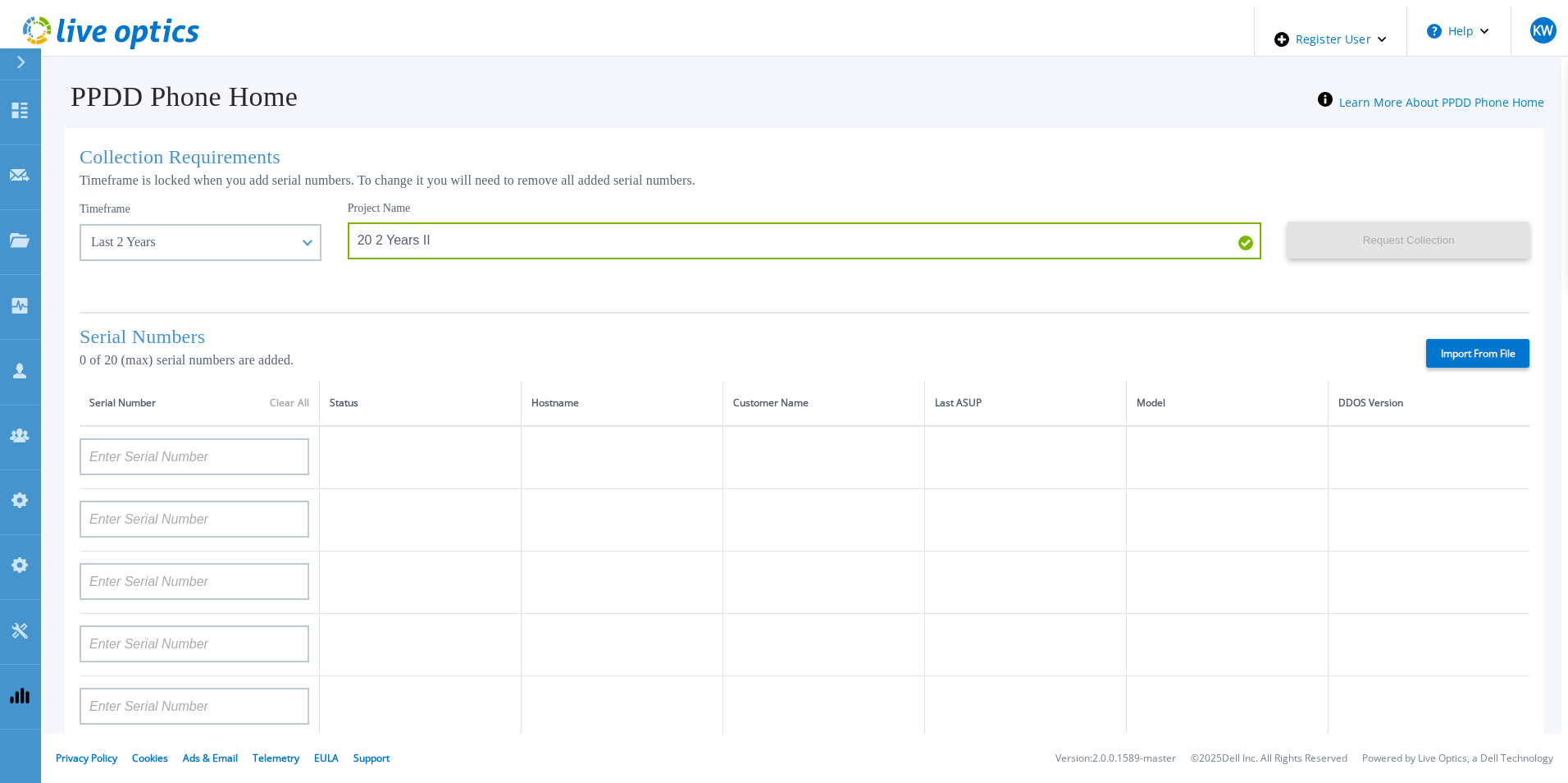
click at [1438, 353] on label "Import From File" at bounding box center [1478, 353] width 104 height 29
click at [0, 0] on input "Import From File" at bounding box center [0, 0] width 0 height 0
type input "CKM00192200277"
type input "CKM00181001809"
type input "APM00223002069"
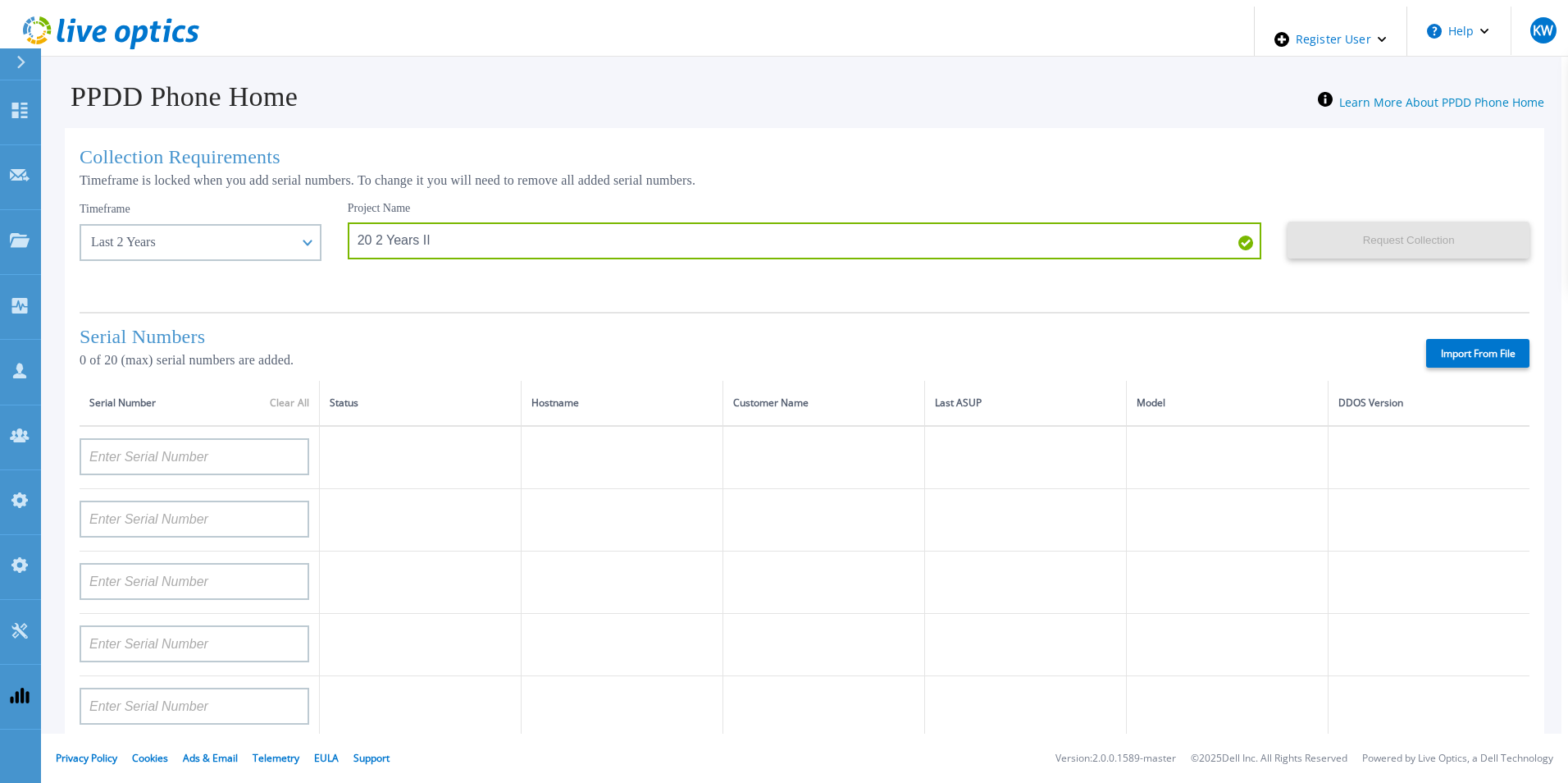
type input "CKM00183202848"
type input "CKM00192401344"
type input "APM00160405864"
type input "APM00145208243"
type input "CRK00235104956"
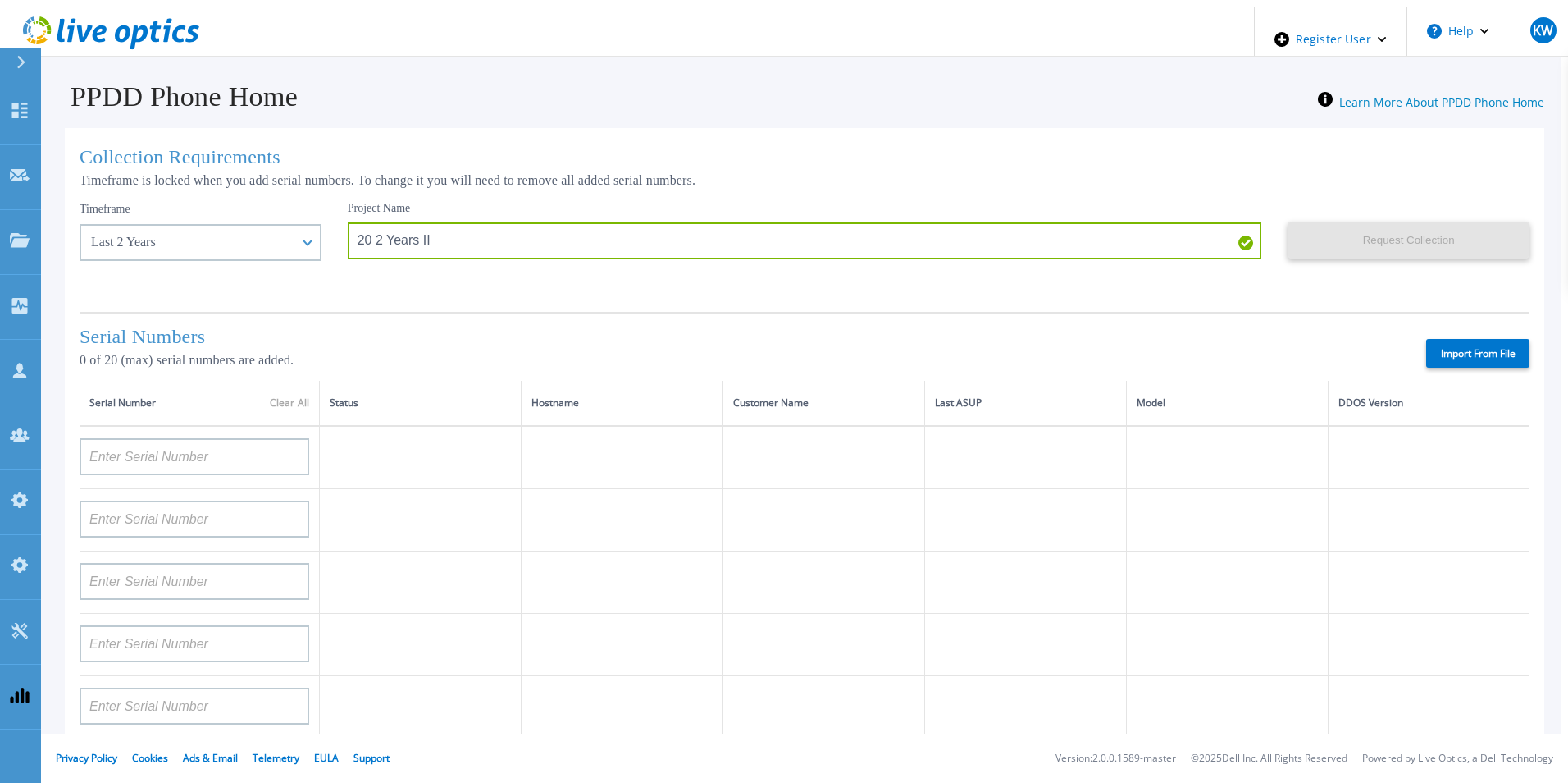
type input "APM00202011675"
type input "CKM01210505037"
type input "AUDVFBNW5NDDSY"
type input "CKM00184602620"
type input "DE500212802673"
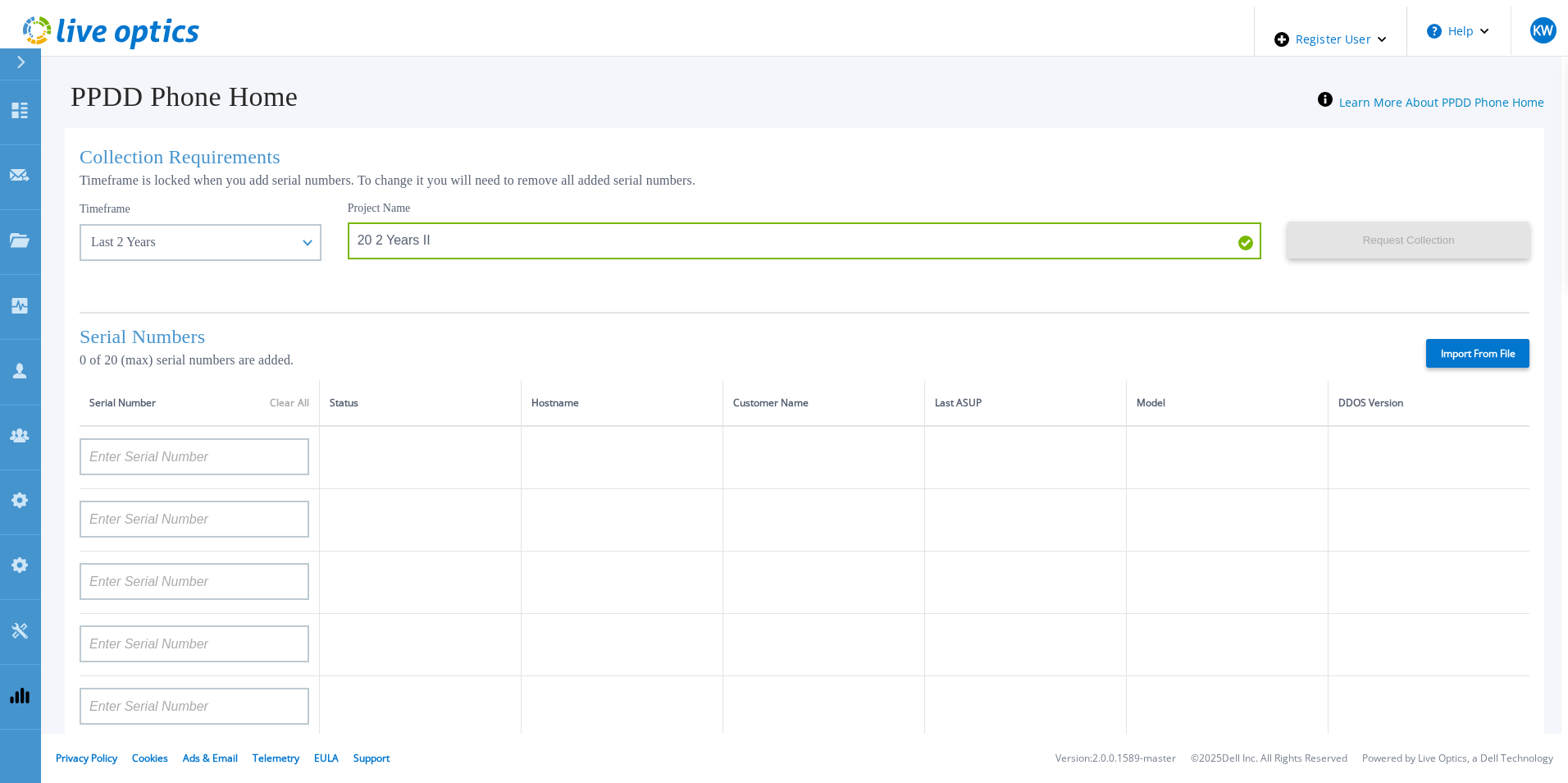
type input "APM00202912715"
type input "FLA00132100000"
type input "APM00133543104"
type input "CKM00192200280"
type input "DE500212902687"
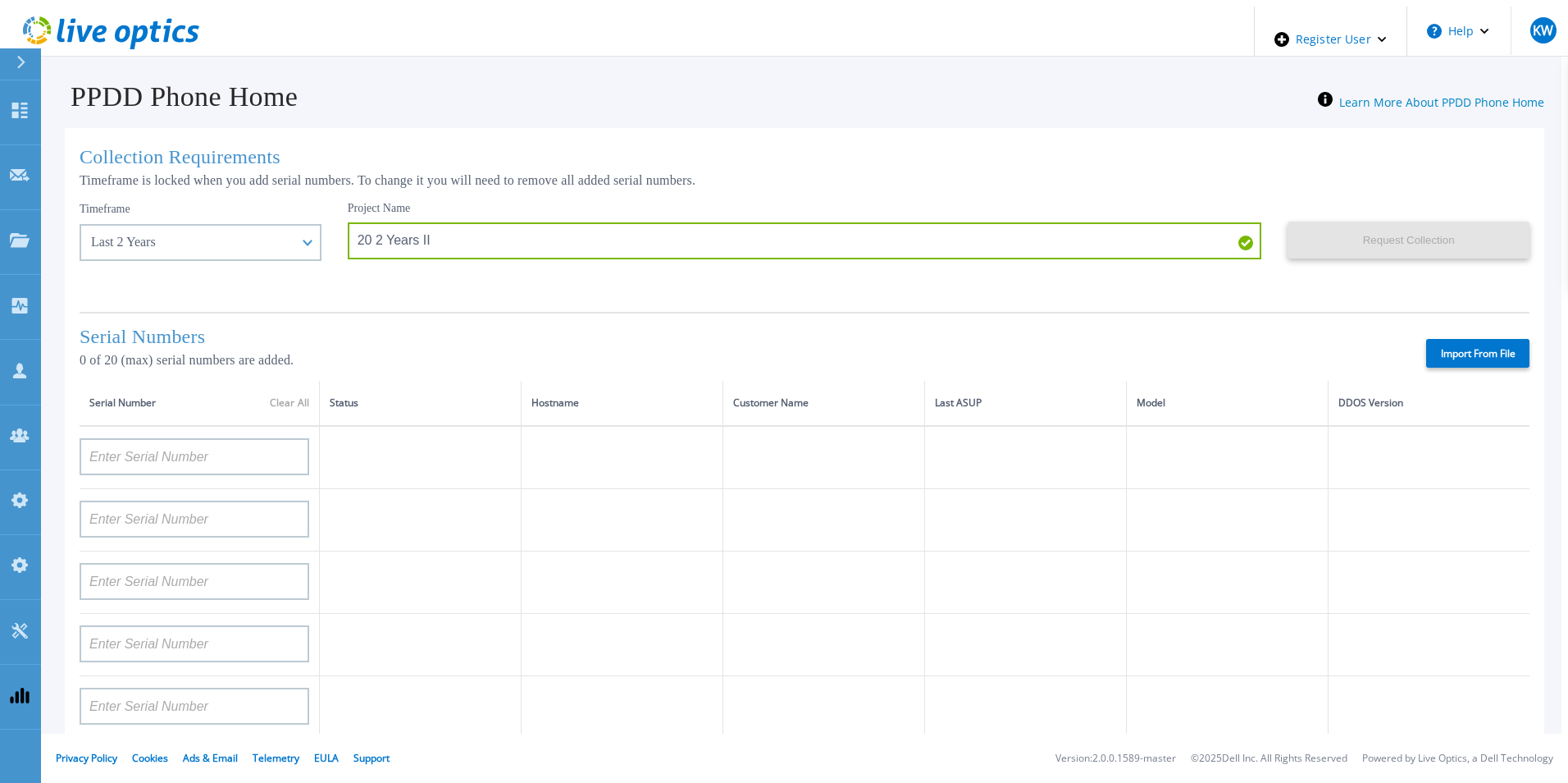
type input "APM00211506717"
type input "APM00214907936"
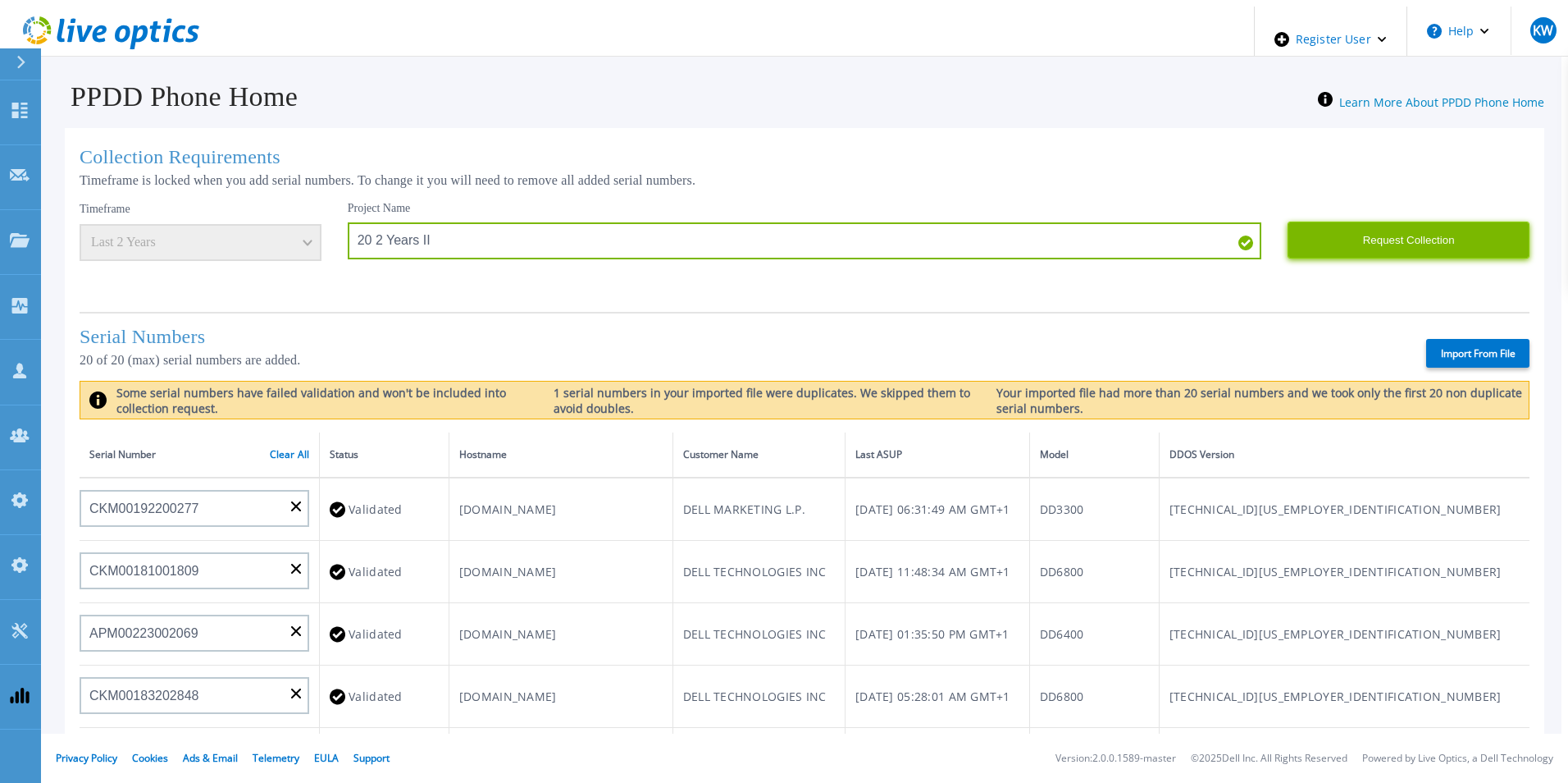
click at [1348, 245] on button "Request Collection" at bounding box center [1409, 240] width 242 height 37
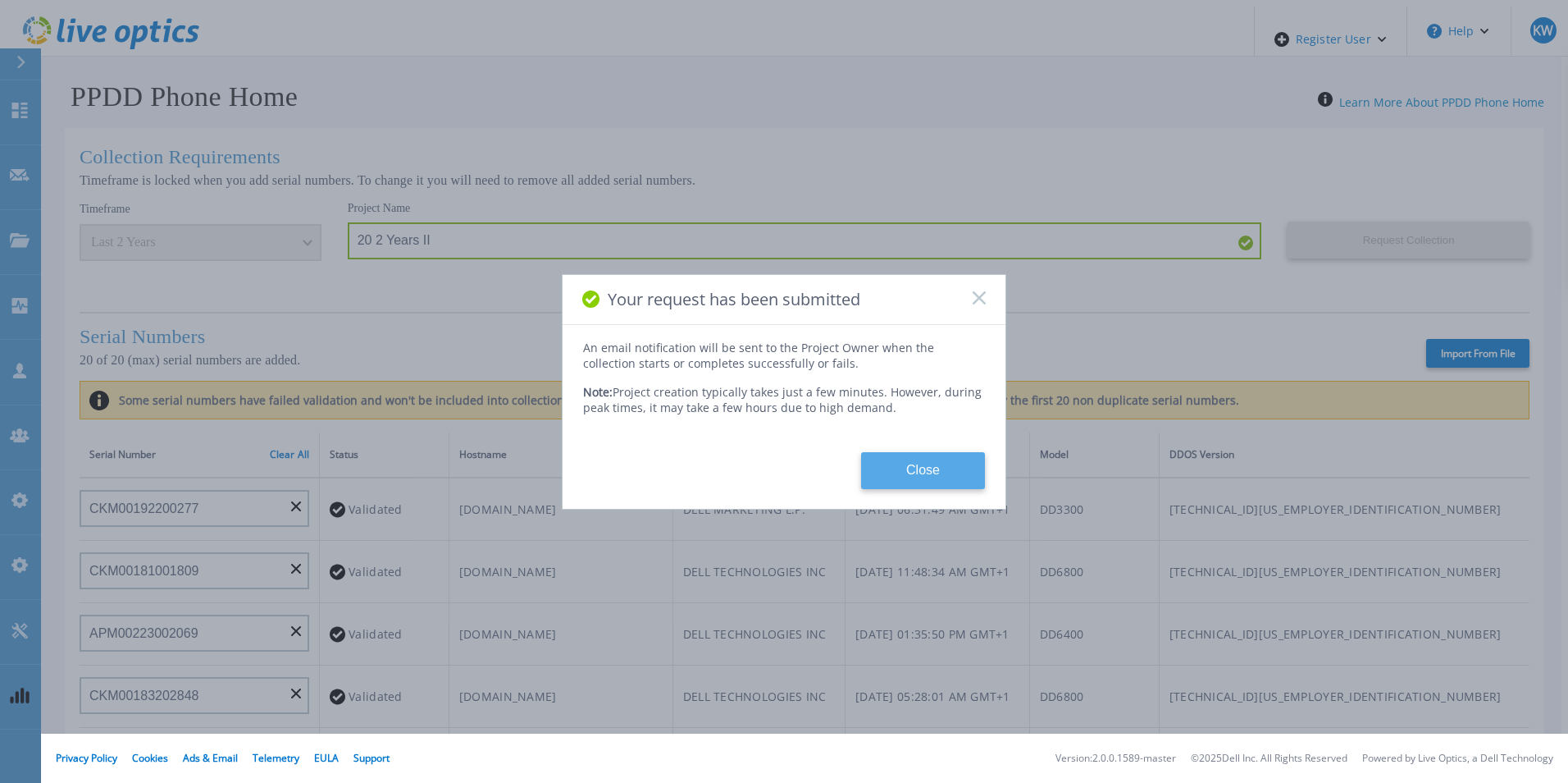
click at [915, 455] on button "Close" at bounding box center [923, 470] width 124 height 37
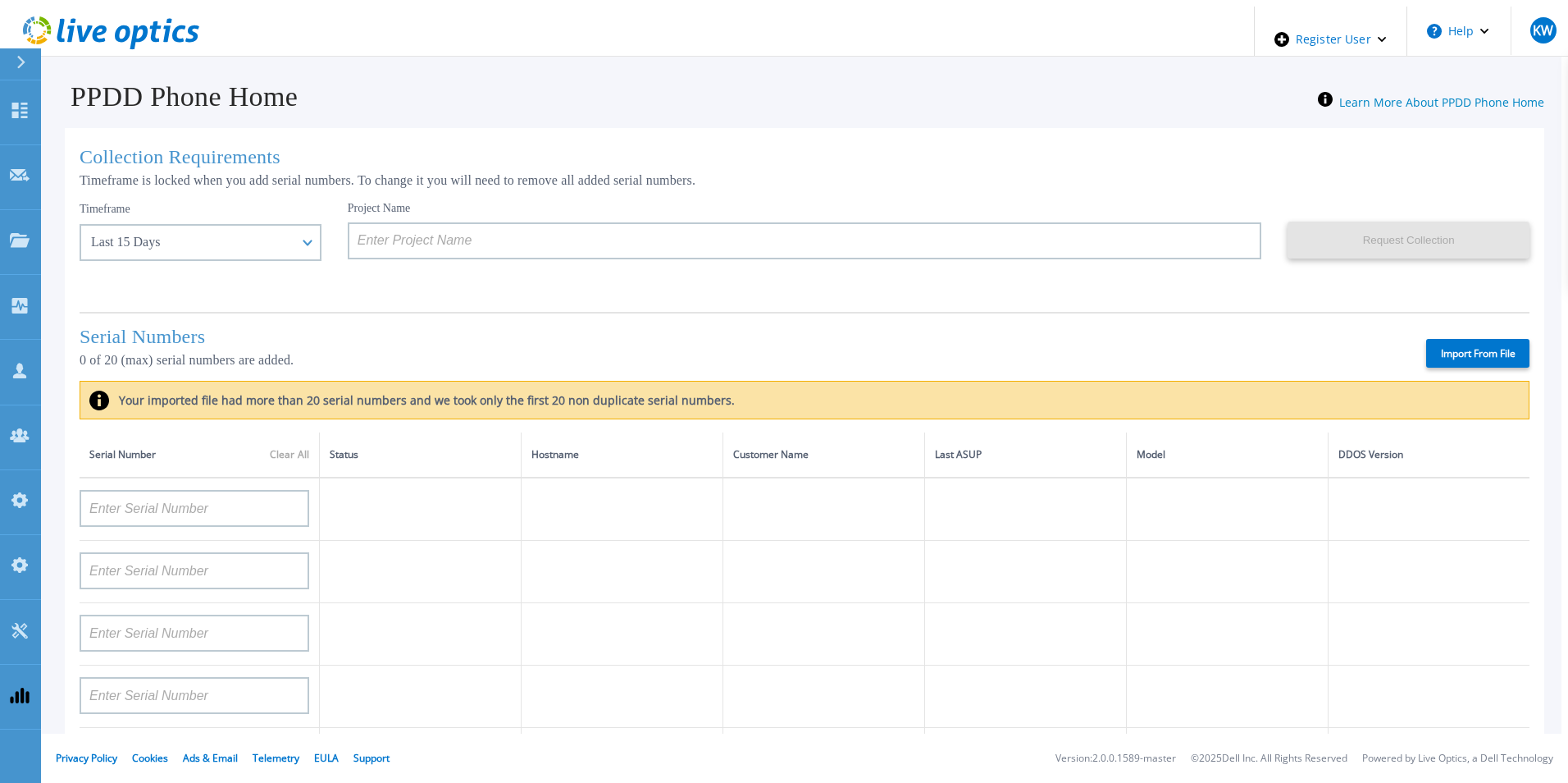
click at [137, 27] on icon at bounding box center [138, 37] width 18 height 24
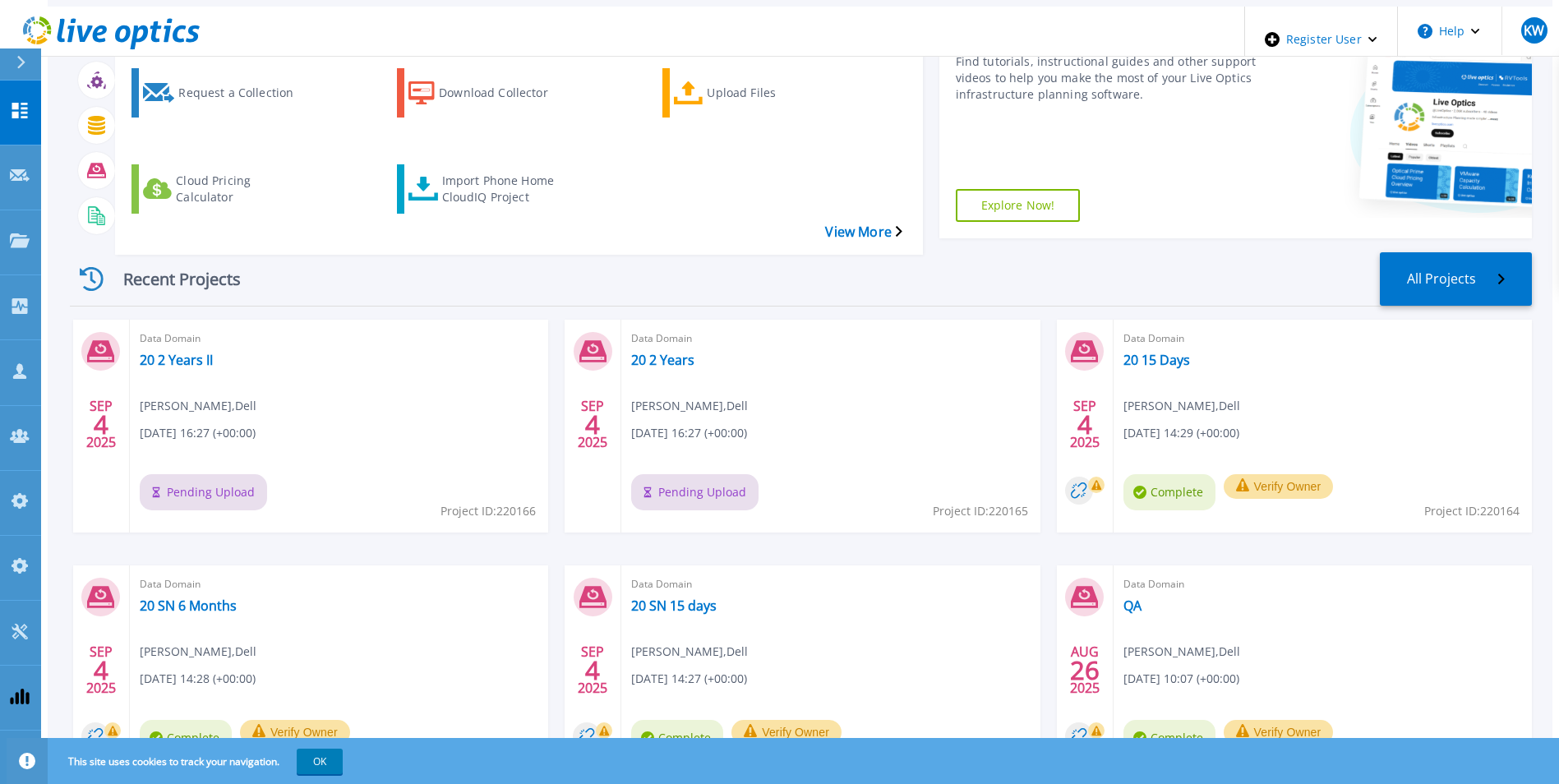
scroll to position [82, 0]
